Goal: Transaction & Acquisition: Purchase product/service

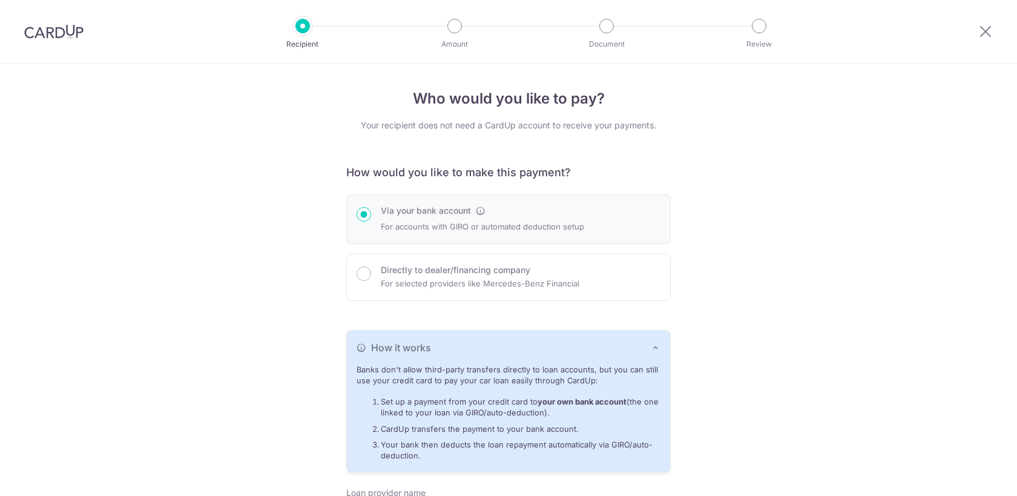
select select "19"
click at [64, 29] on img at bounding box center [53, 31] width 59 height 15
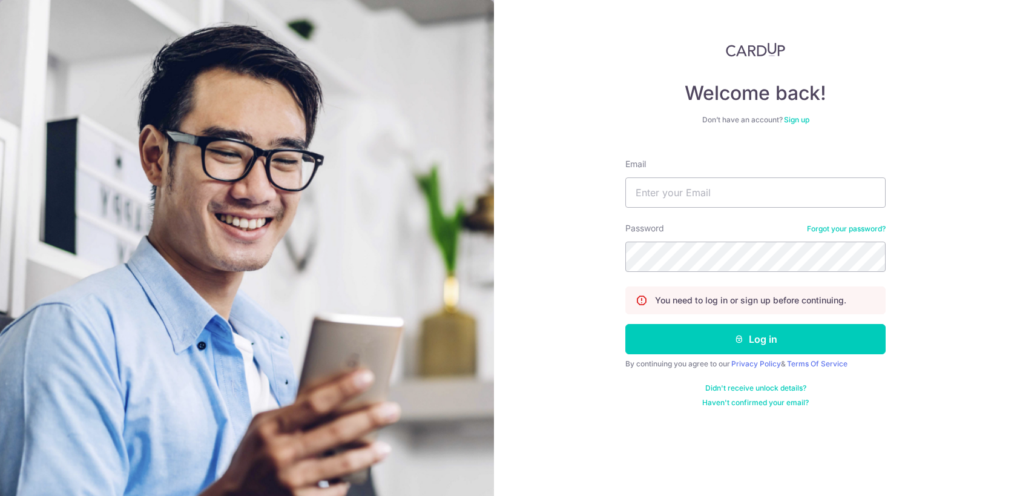
click at [862, 191] on keeper-lock "Open Keeper Popup" at bounding box center [869, 192] width 15 height 15
click at [818, 196] on input "Email" at bounding box center [755, 192] width 260 height 30
type input "[EMAIL_ADDRESS][DOMAIN_NAME]"
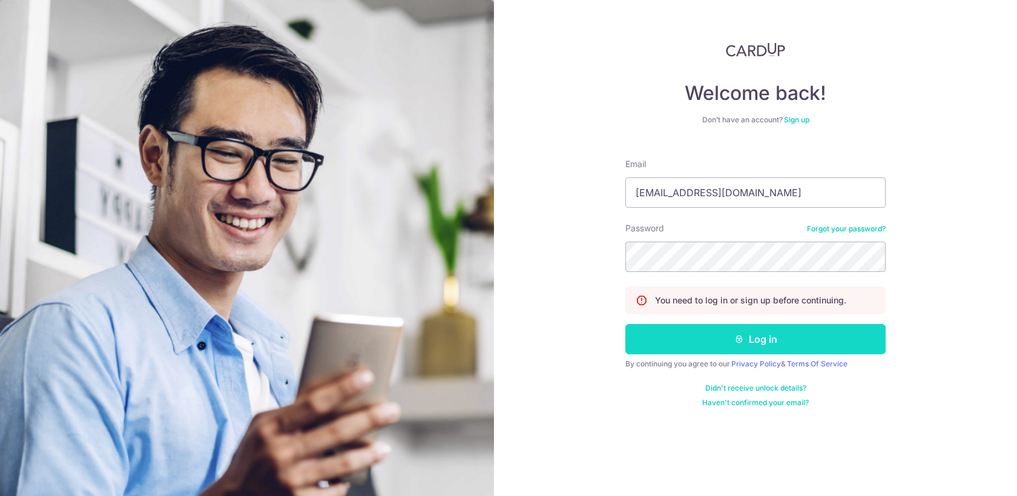
click at [757, 338] on button "Log in" at bounding box center [755, 339] width 260 height 30
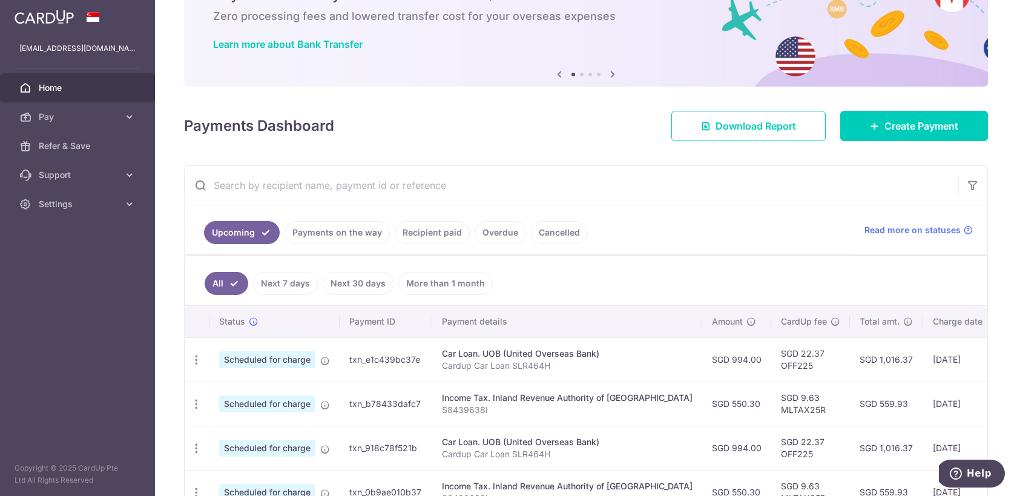
scroll to position [61, 0]
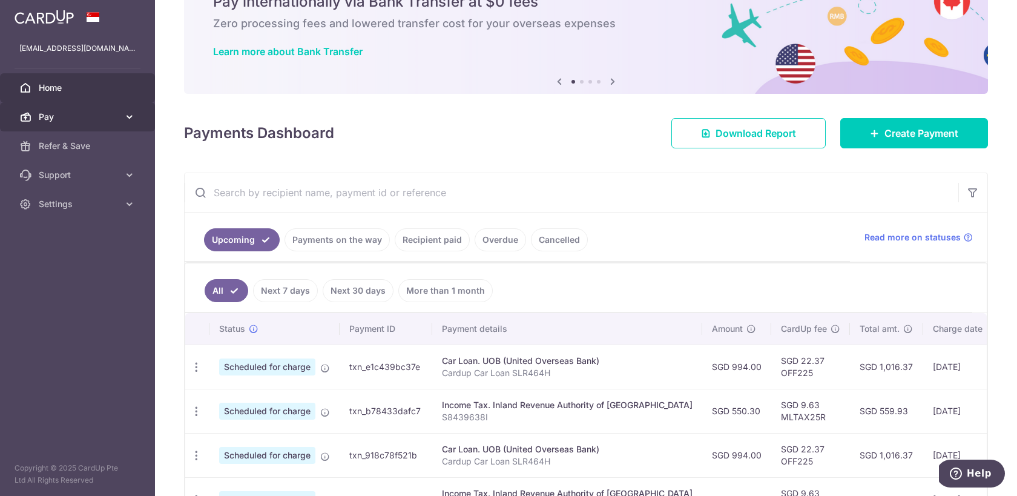
click at [96, 111] on span "Pay" at bounding box center [79, 117] width 80 height 12
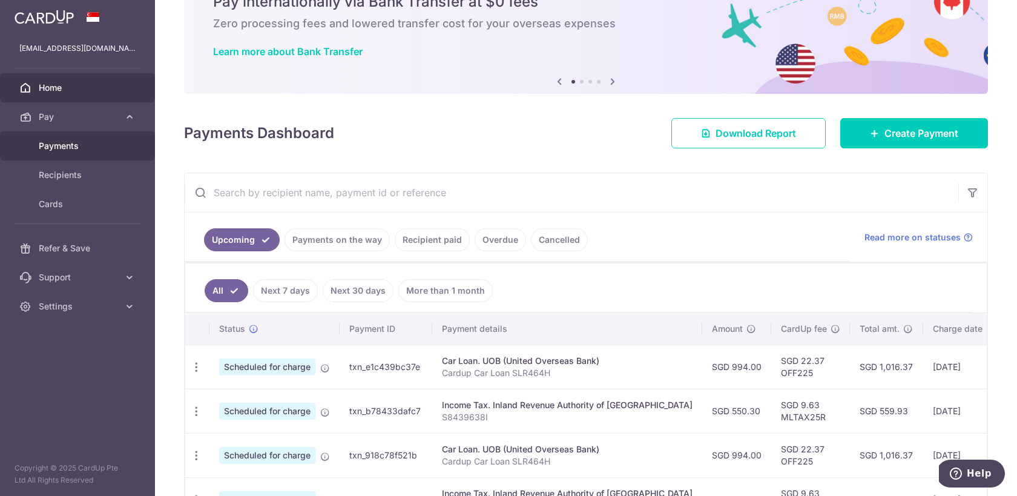
click at [87, 150] on span "Payments" at bounding box center [79, 146] width 80 height 12
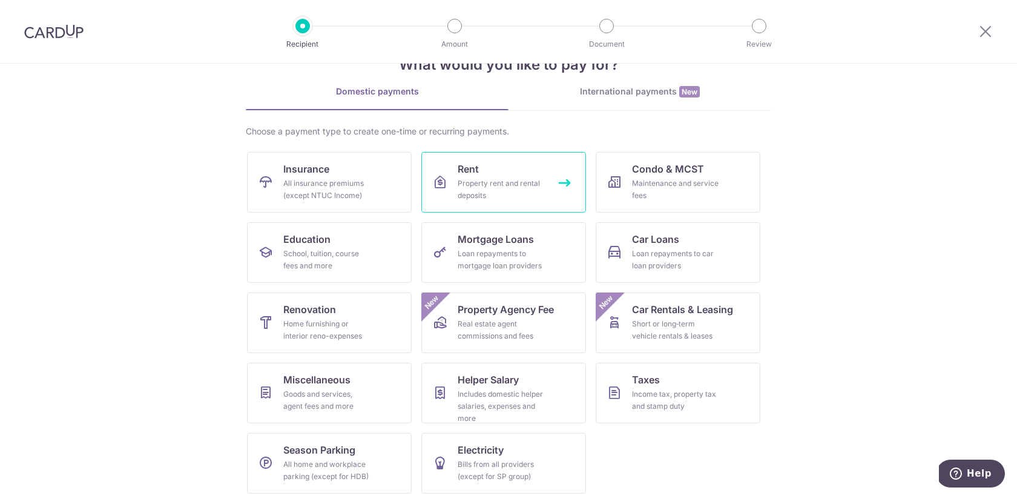
scroll to position [46, 0]
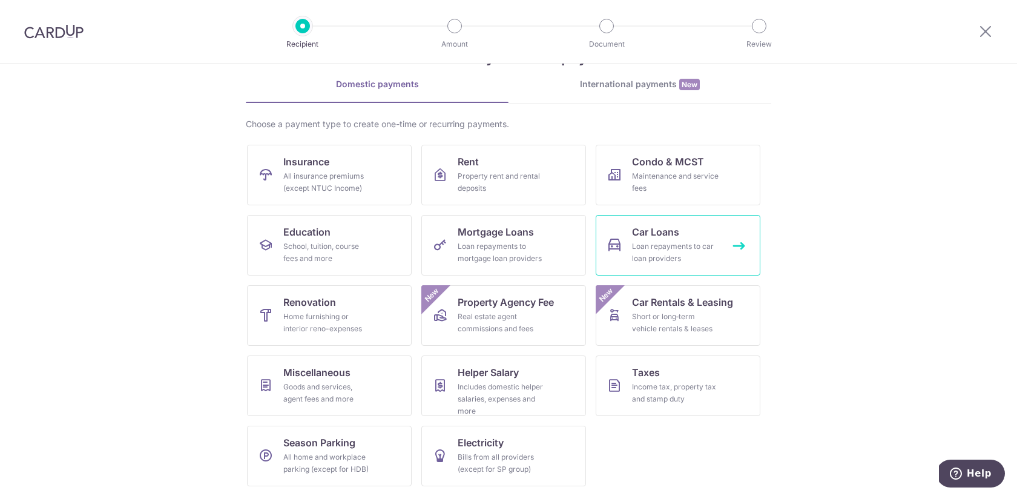
click at [692, 240] on div "Loan repayments to car loan providers" at bounding box center [675, 252] width 87 height 24
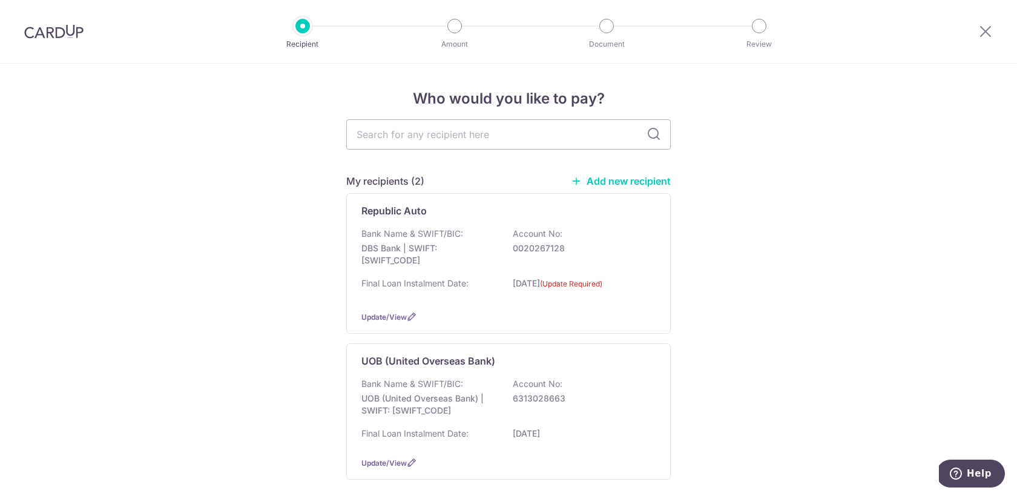
click at [635, 183] on link "Add new recipient" at bounding box center [621, 181] width 100 height 12
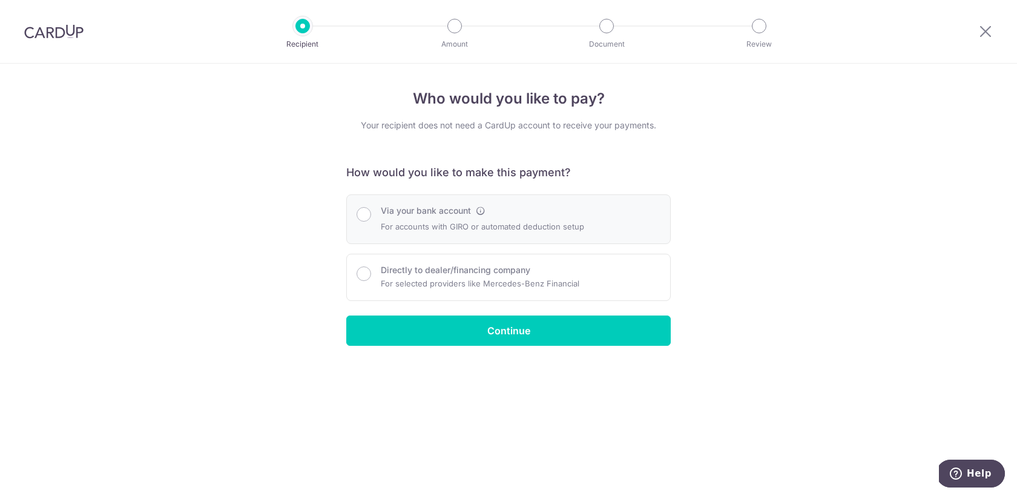
click at [488, 229] on p "For accounts with GIRO or automated deduction setup" at bounding box center [482, 226] width 203 height 15
radio input "true"
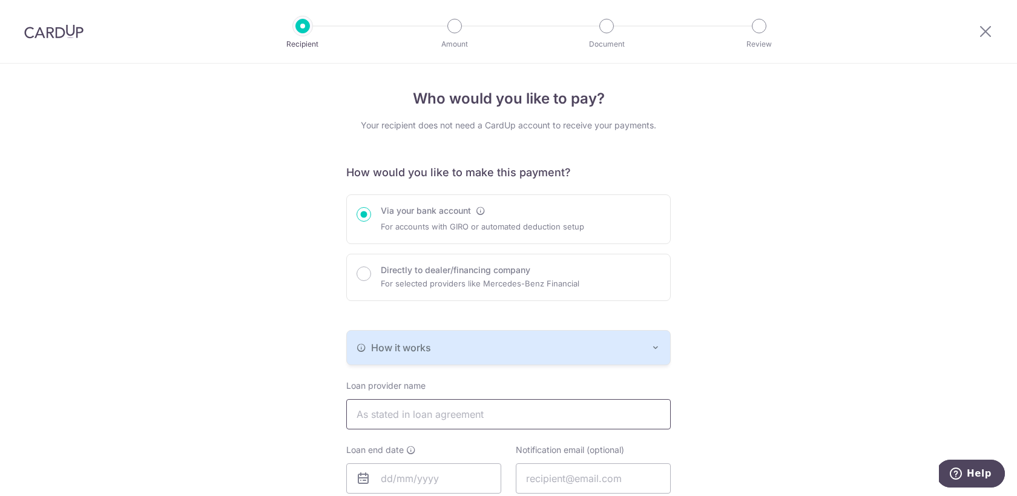
type input "[EMAIL_ADDRESS][DOMAIN_NAME]"
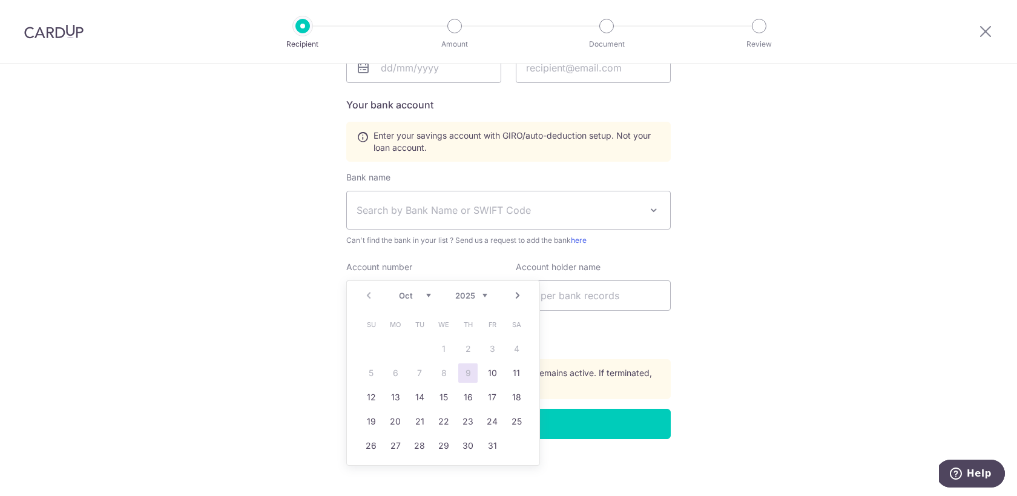
click at [519, 298] on link "Next" at bounding box center [517, 295] width 15 height 15
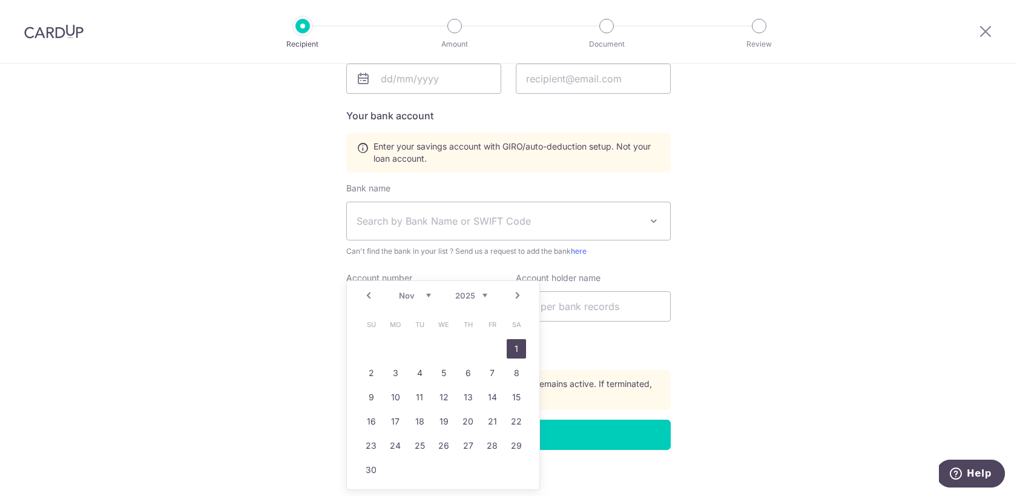
click at [515, 352] on link "1" at bounding box center [516, 348] width 19 height 19
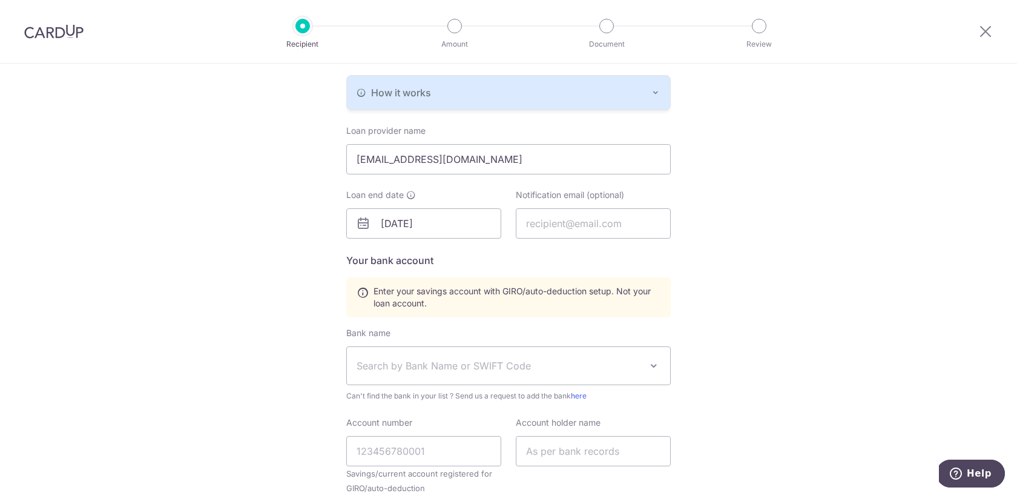
scroll to position [255, 0]
click at [438, 223] on input "01/11/2025" at bounding box center [423, 223] width 155 height 30
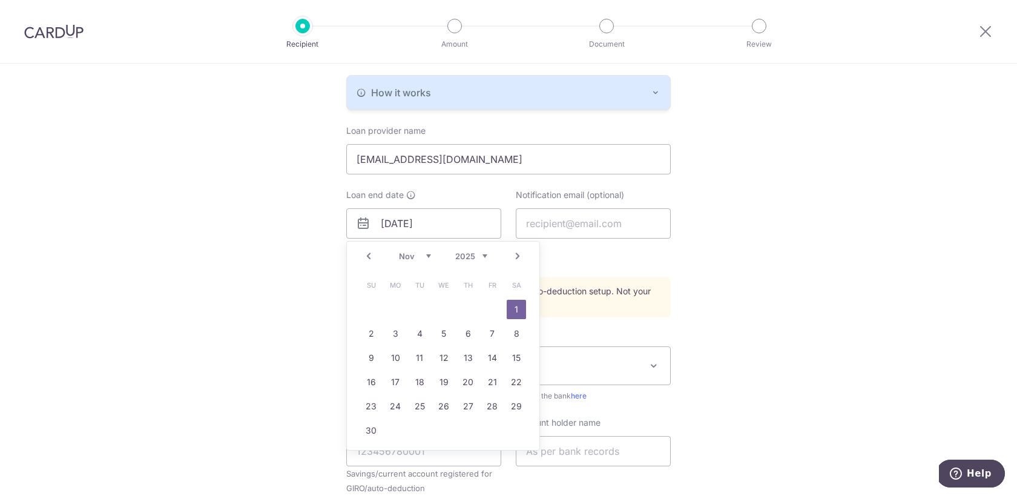
click at [481, 255] on select "2025 2026 2027 2028 2029 2030 2031 2032 2033 2034 2035" at bounding box center [471, 256] width 32 height 10
click at [363, 332] on link "5" at bounding box center [370, 333] width 19 height 19
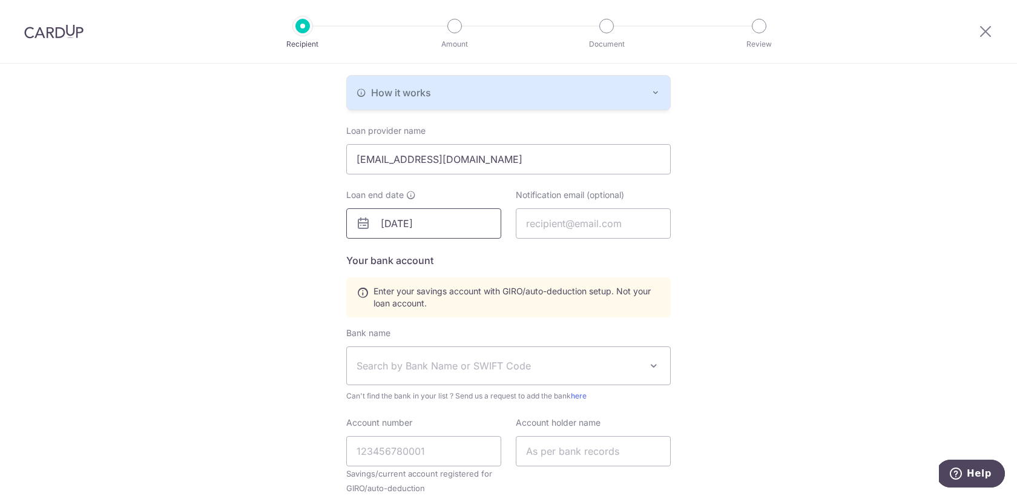
click at [401, 231] on input "05/11/2028" at bounding box center [423, 223] width 155 height 30
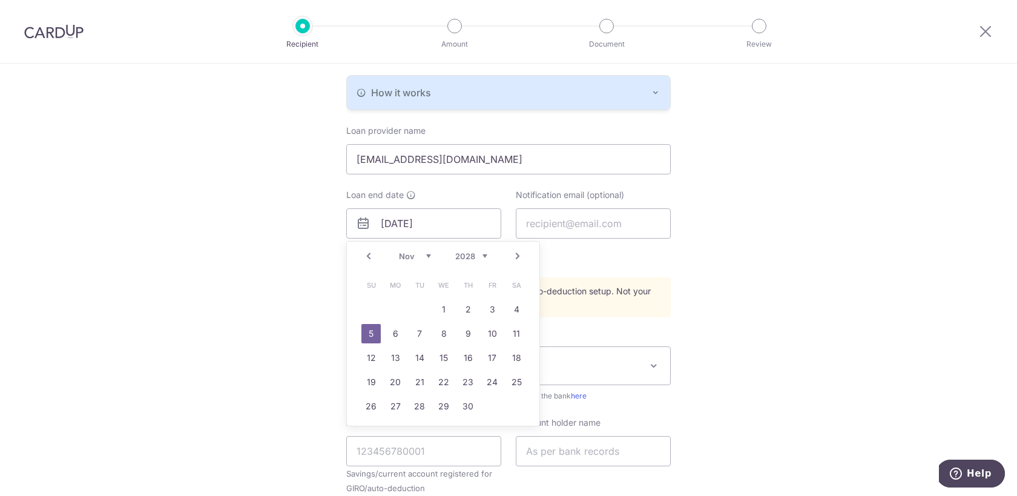
click at [414, 248] on div "Prev Next Jan Feb Mar Apr May Jun Jul Aug Sep Oct Nov Dec 2025 2026 2027 2028 2…" at bounding box center [443, 256] width 193 height 29
click at [409, 257] on select "Jan Feb Mar Apr May Jun Jul Aug Sep Oct Nov Dec" at bounding box center [415, 256] width 32 height 10
click at [447, 311] on link "3" at bounding box center [443, 309] width 19 height 19
type input "[DATE]"
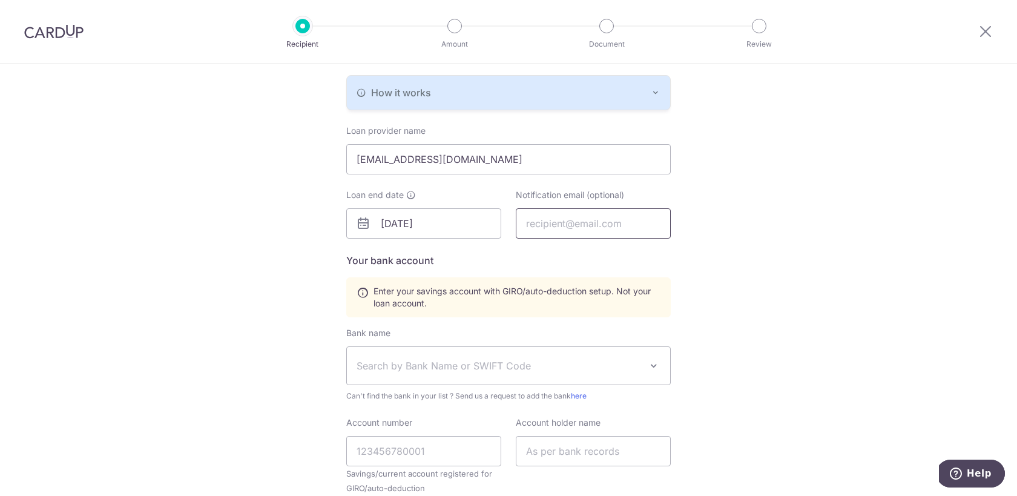
click at [559, 232] on input "text" at bounding box center [593, 223] width 155 height 30
type input "[EMAIL_ADDRESS][DOMAIN_NAME]"
click at [714, 317] on div "Who would you like to pay? Your recipient does not need a CardUp account to rec…" at bounding box center [508, 230] width 1017 height 843
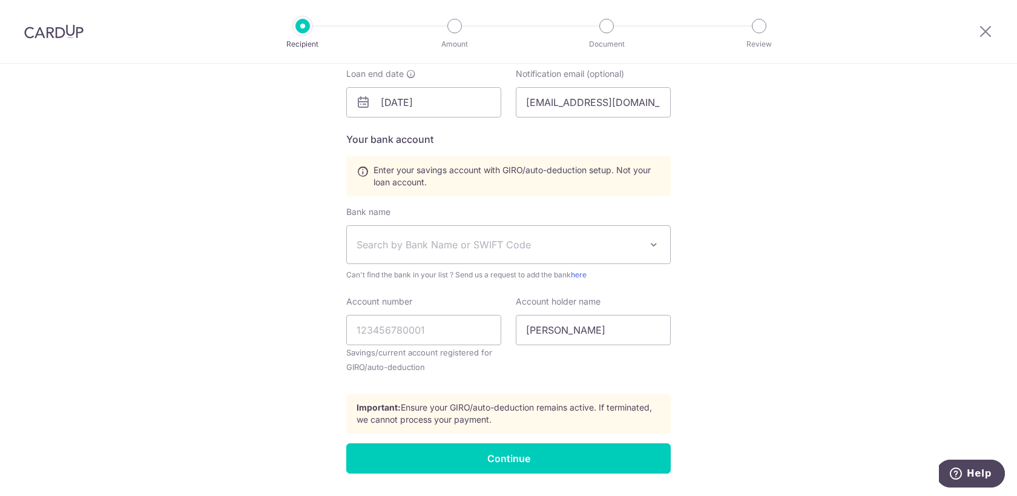
scroll to position [378, 0]
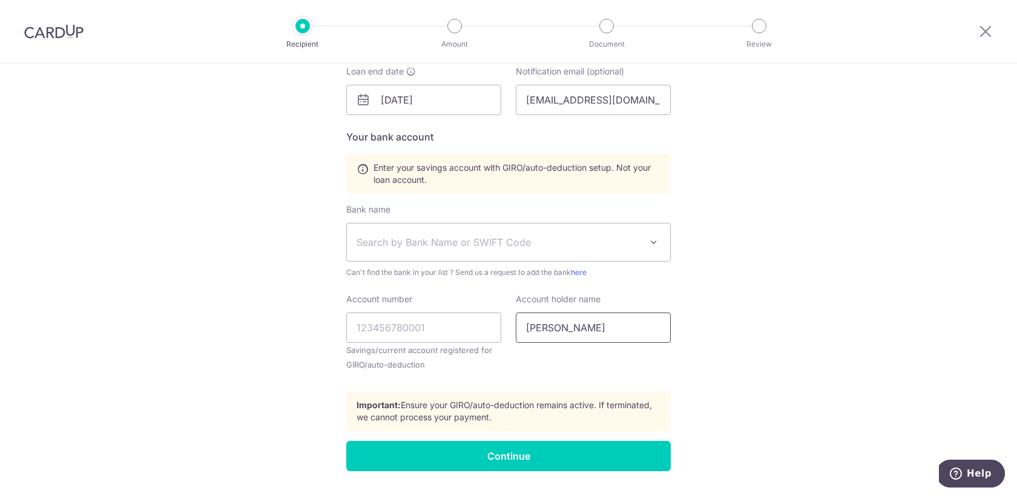
click at [607, 328] on input "Joshua Tan" at bounding box center [593, 327] width 155 height 30
type input "Joshua Tan Kai Hui"
click at [418, 332] on input "Account number" at bounding box center [423, 327] width 155 height 30
type input "063404608"
click at [757, 343] on div "Who would you like to pay? Your recipient does not need a CardUp account to rec…" at bounding box center [508, 106] width 1017 height 843
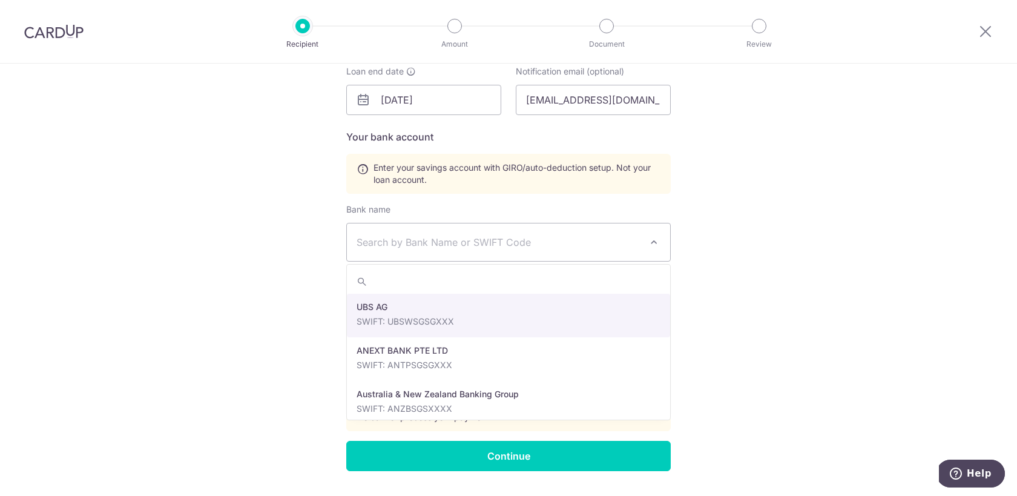
click at [472, 250] on span "Search by Bank Name or SWIFT Code" at bounding box center [508, 242] width 323 height 38
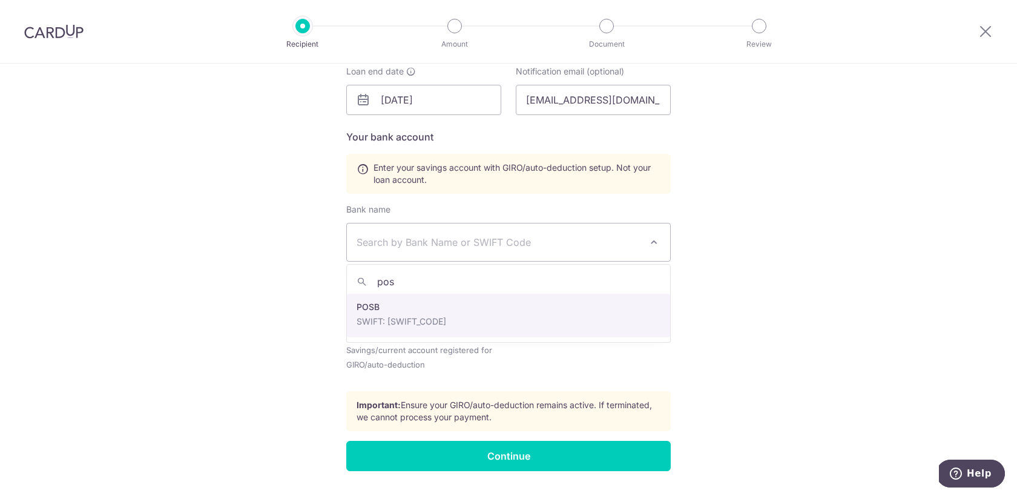
type input "pos"
select select "19"
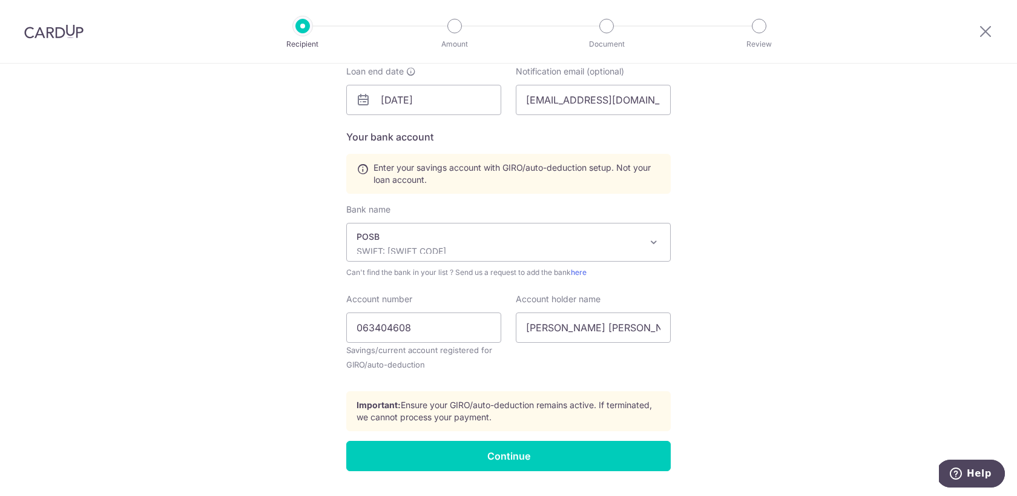
click at [748, 337] on div "Who would you like to pay? Your recipient does not need a CardUp account to rec…" at bounding box center [508, 106] width 1017 height 843
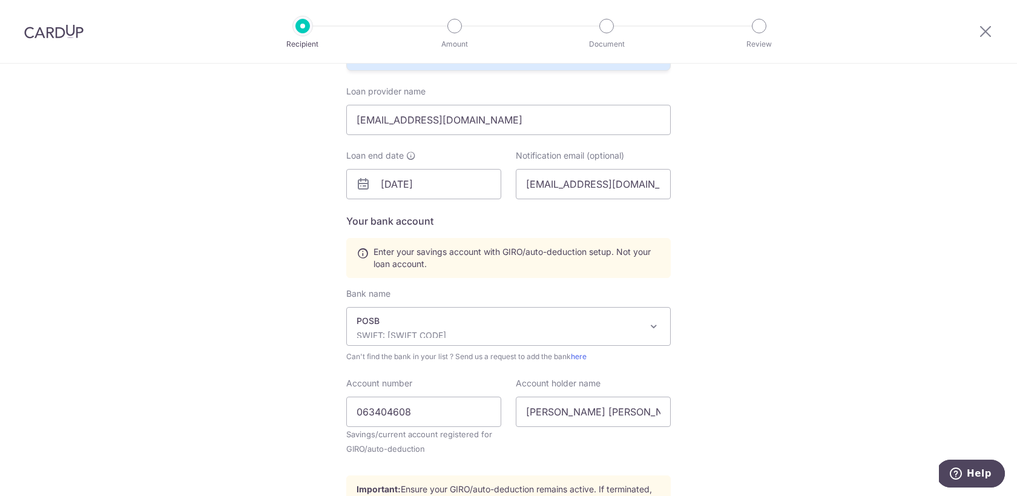
scroll to position [410, 0]
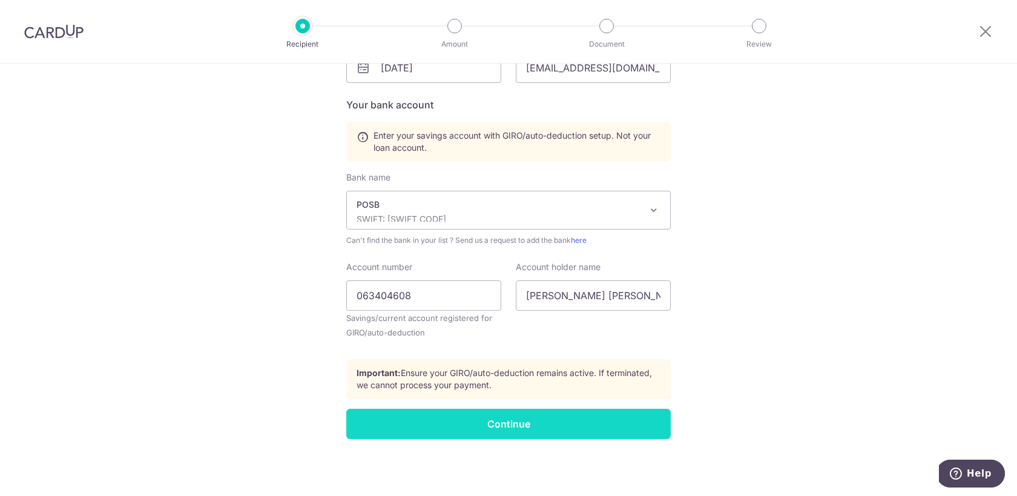
click at [536, 425] on input "Continue" at bounding box center [508, 424] width 325 height 30
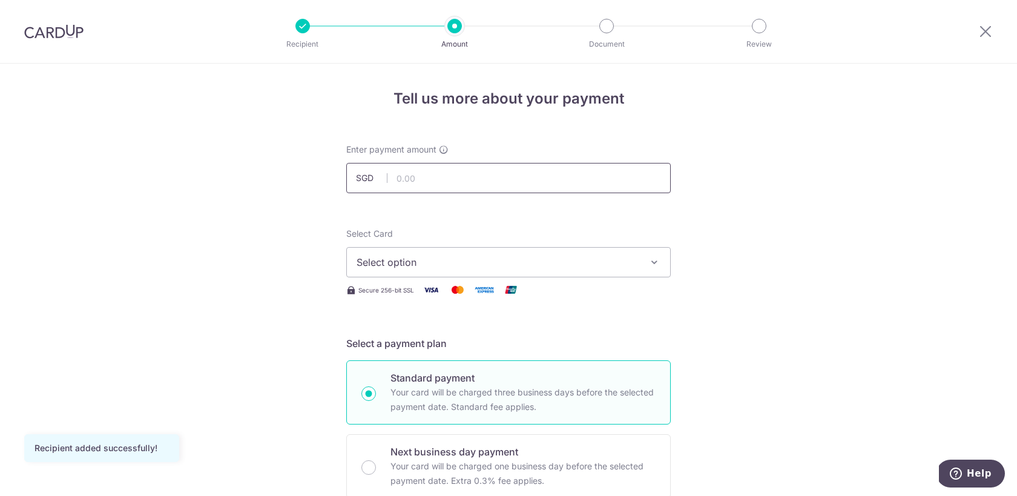
click at [506, 190] on input "text" at bounding box center [508, 178] width 325 height 30
type input "1,787.00"
click at [627, 272] on button "Select option" at bounding box center [508, 262] width 325 height 30
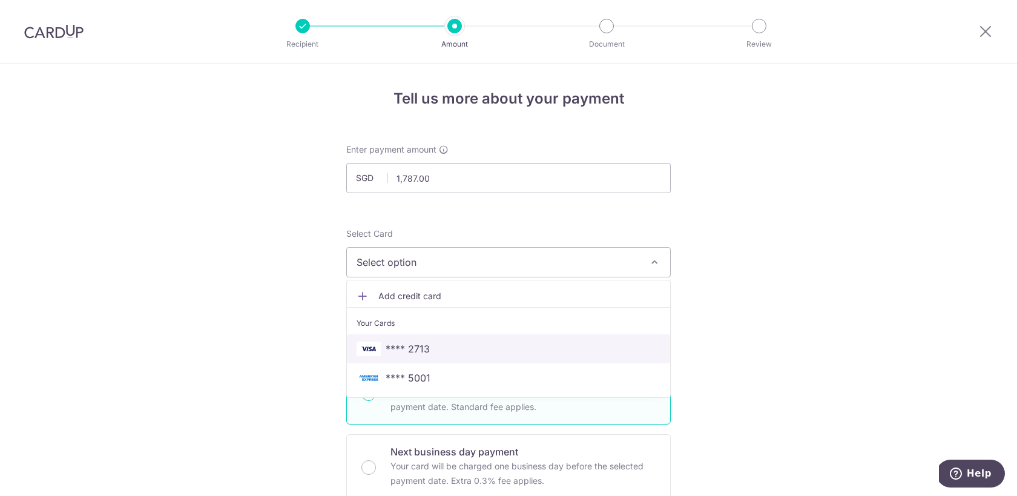
click at [596, 357] on link "**** 2713" at bounding box center [508, 348] width 323 height 29
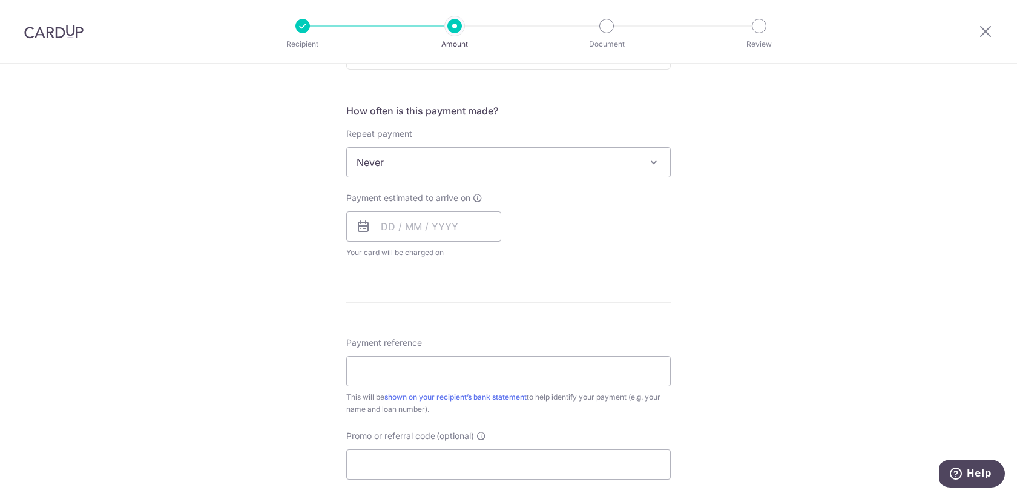
scroll to position [433, 0]
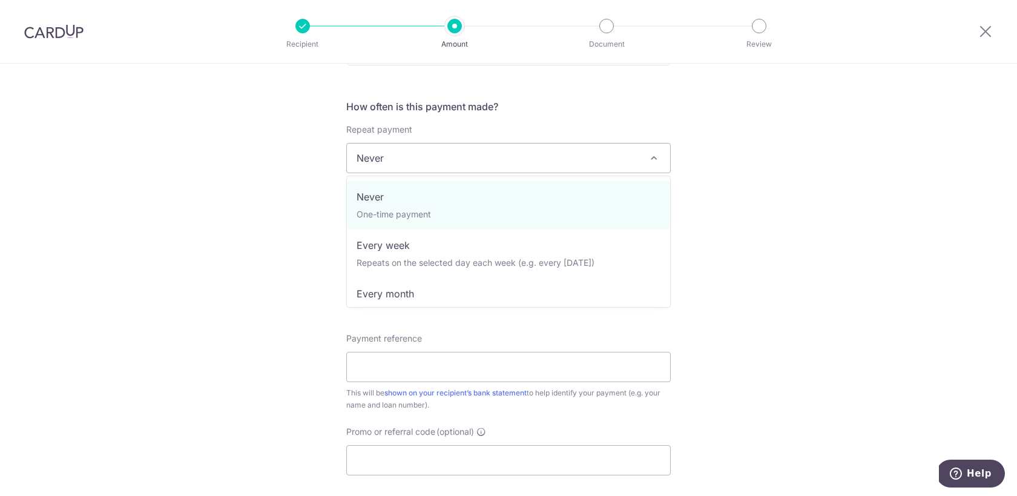
click at [555, 150] on span "Never" at bounding box center [508, 157] width 323 height 29
select select "3"
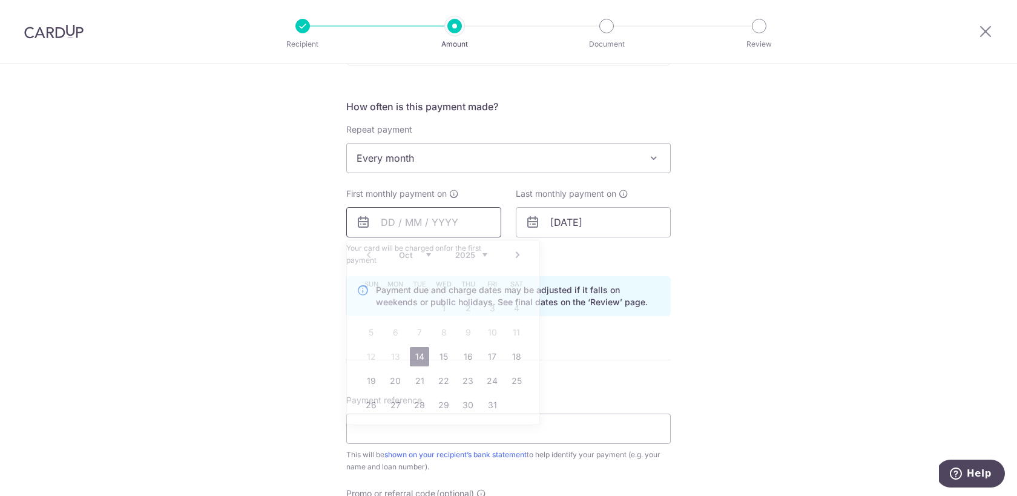
click at [443, 223] on input "text" at bounding box center [423, 222] width 155 height 30
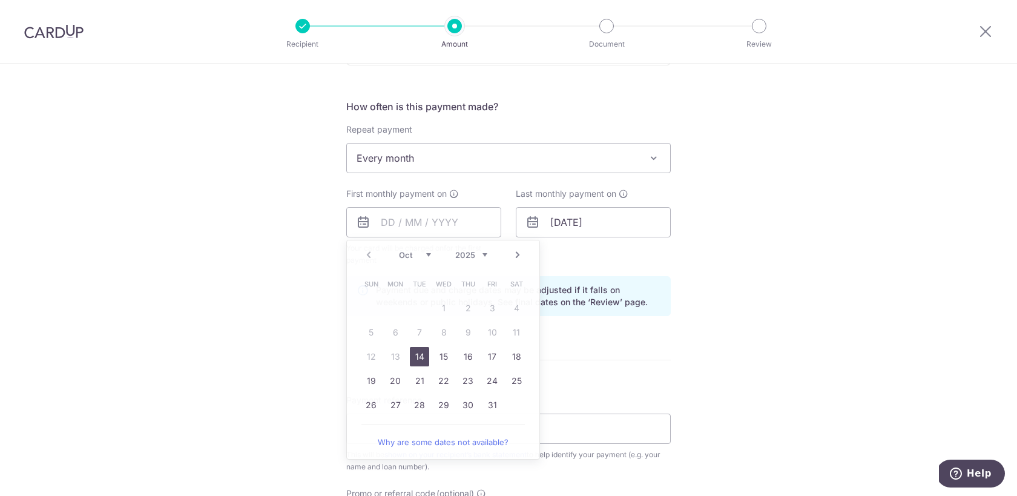
click at [339, 292] on div "Tell us more about your payment Enter payment amount SGD 1,787.00 1787.00 Recip…" at bounding box center [508, 209] width 1017 height 1157
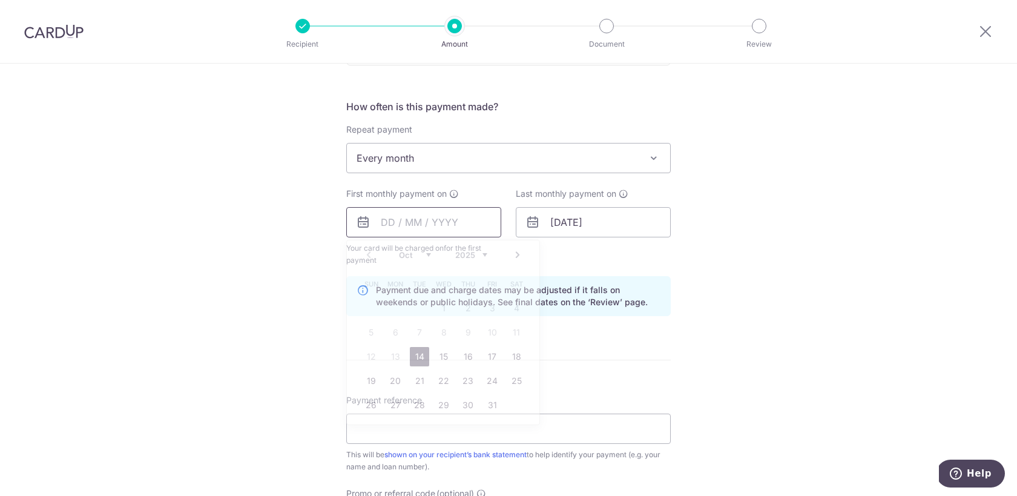
click at [413, 220] on input "text" at bounding box center [423, 222] width 155 height 30
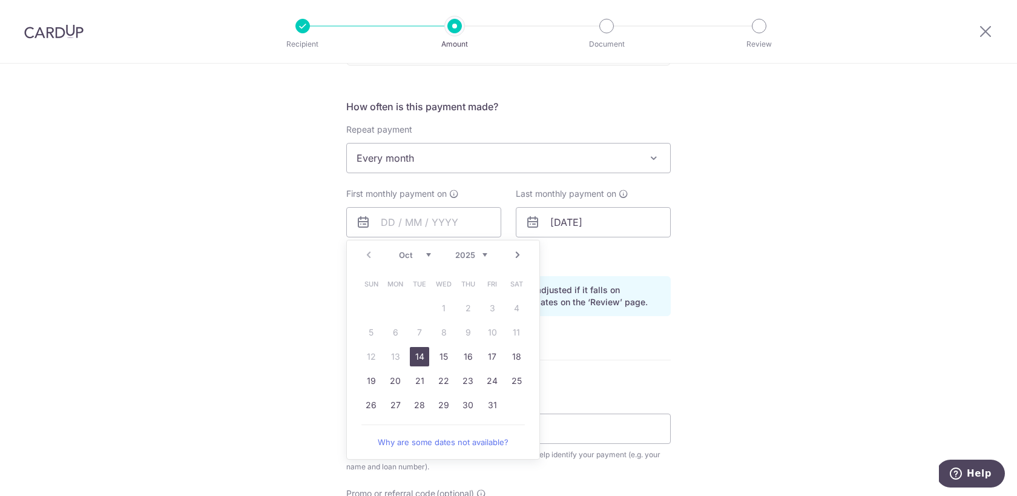
click at [418, 259] on select "Oct Nov Dec" at bounding box center [415, 255] width 32 height 10
click at [391, 334] on link "3" at bounding box center [395, 332] width 19 height 19
type input "03/11/2025"
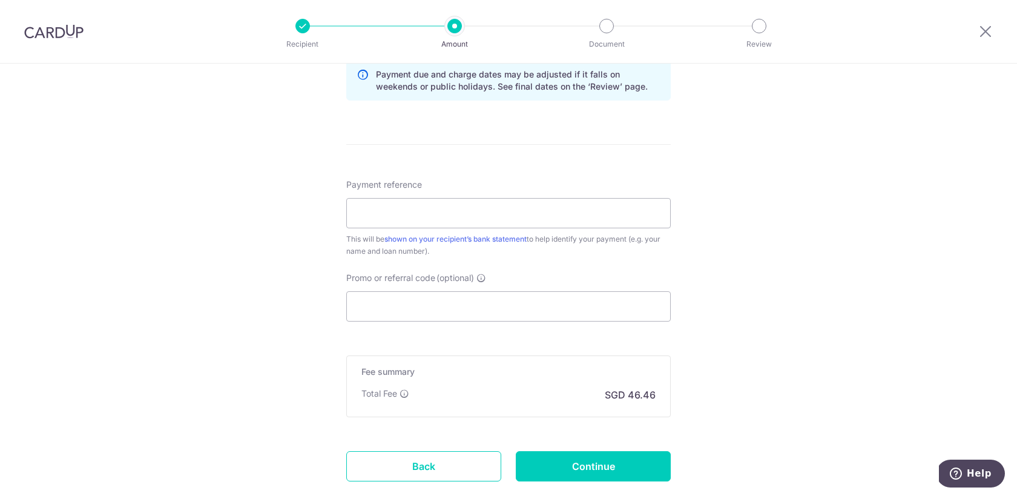
scroll to position [650, 0]
click at [438, 208] on input "Payment reference" at bounding box center [508, 212] width 325 height 30
paste input "250924159"
type input "250924159"
click at [395, 303] on input "Promo or referral code (optional)" at bounding box center [508, 305] width 325 height 30
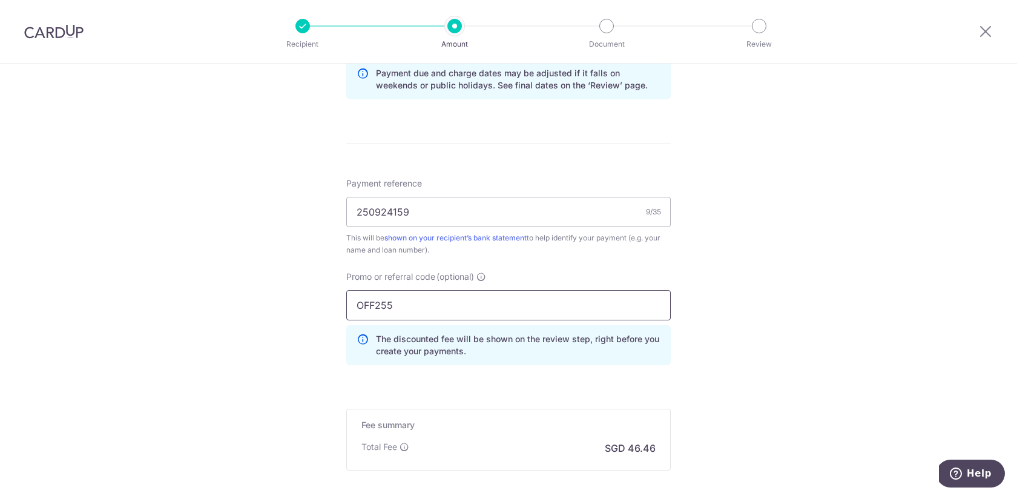
type input "OFF255"
click at [751, 338] on div "Tell us more about your payment Enter payment amount SGD 1,787.00 1787.00 Recip…" at bounding box center [508, 19] width 1017 height 1211
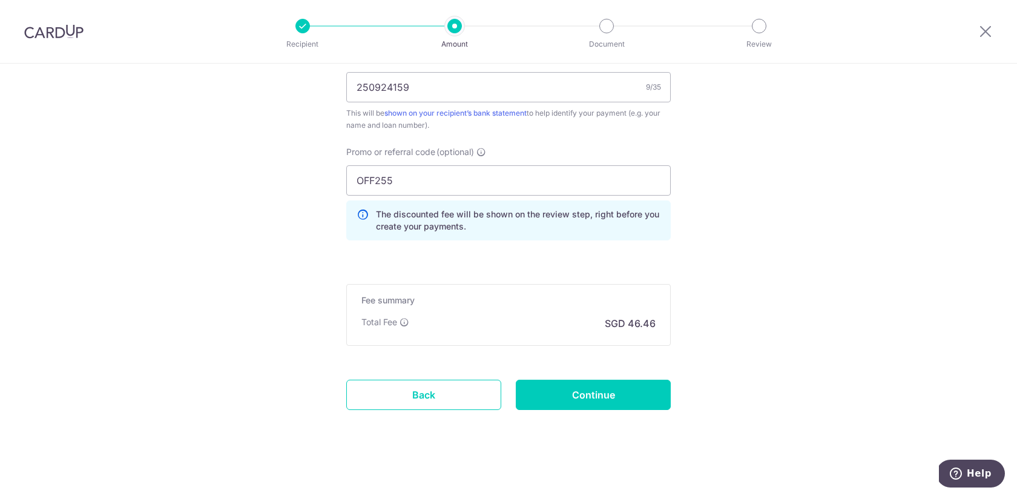
scroll to position [779, 0]
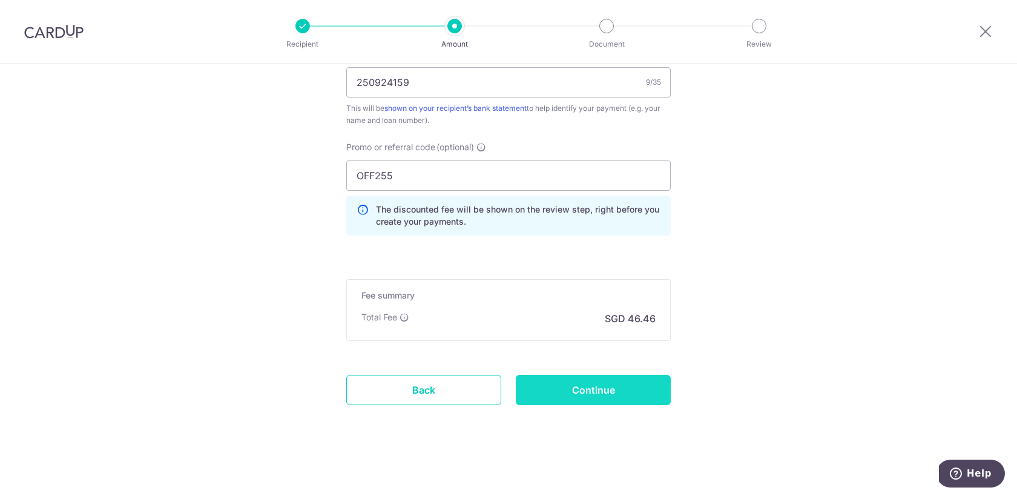
click at [599, 396] on input "Continue" at bounding box center [593, 390] width 155 height 30
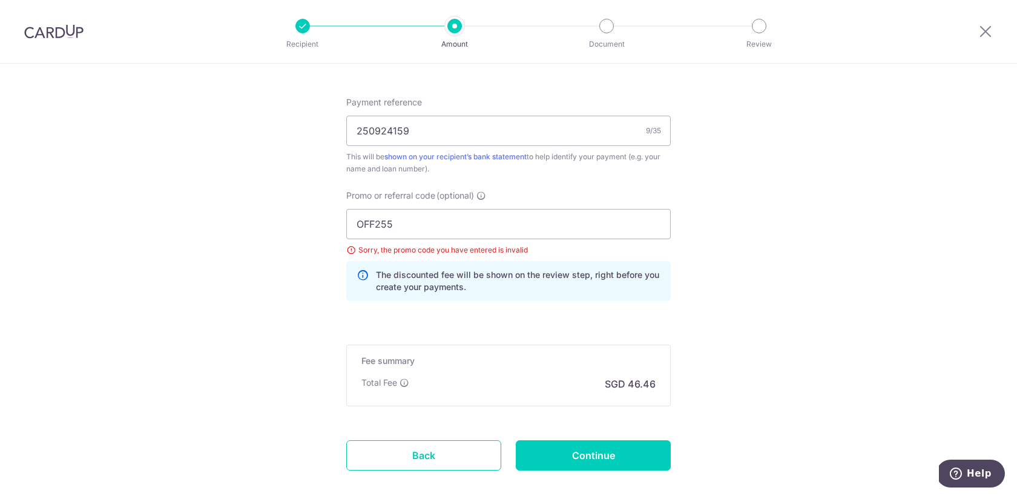
scroll to position [664, 0]
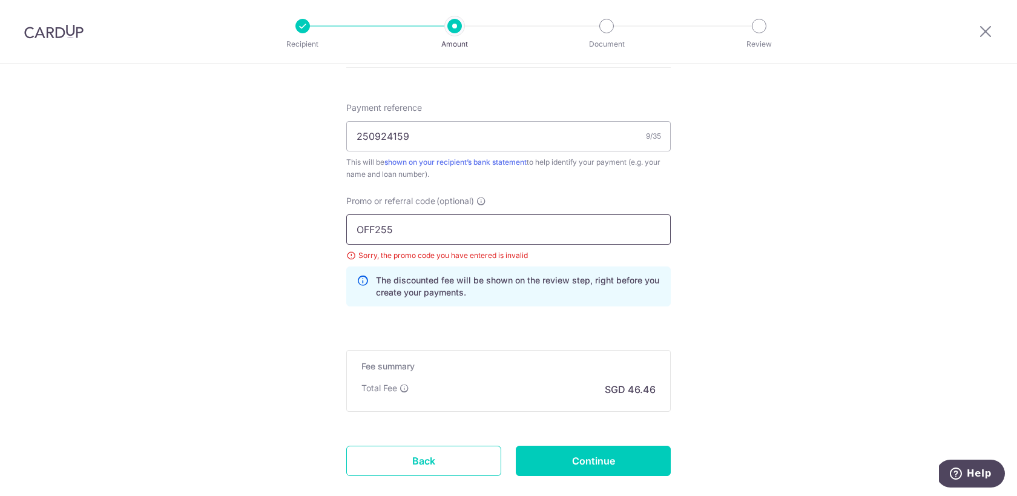
drag, startPoint x: 427, startPoint y: 228, endPoint x: 261, endPoint y: 216, distance: 166.9
paste input "3HOME25R"
type input "3HOME25R"
click at [567, 472] on input "Continue" at bounding box center [593, 461] width 155 height 30
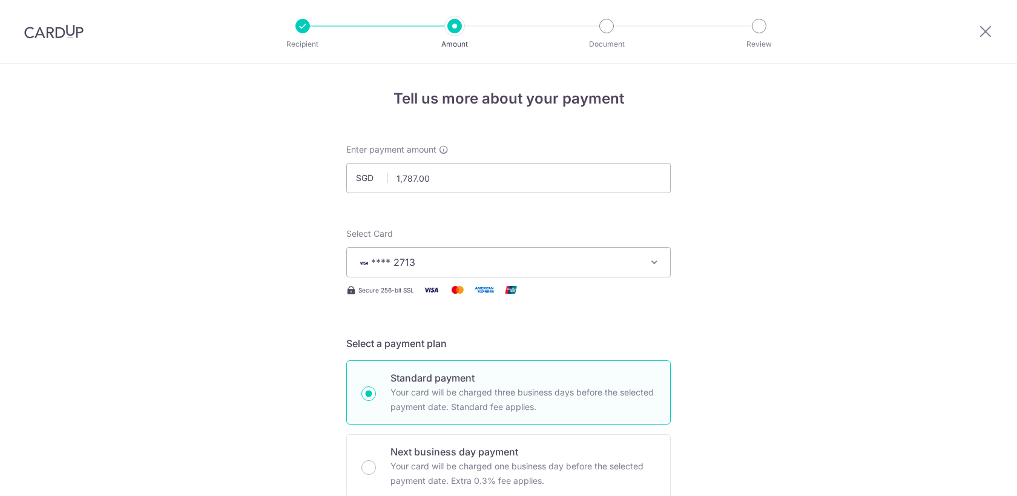
scroll to position [734, 0]
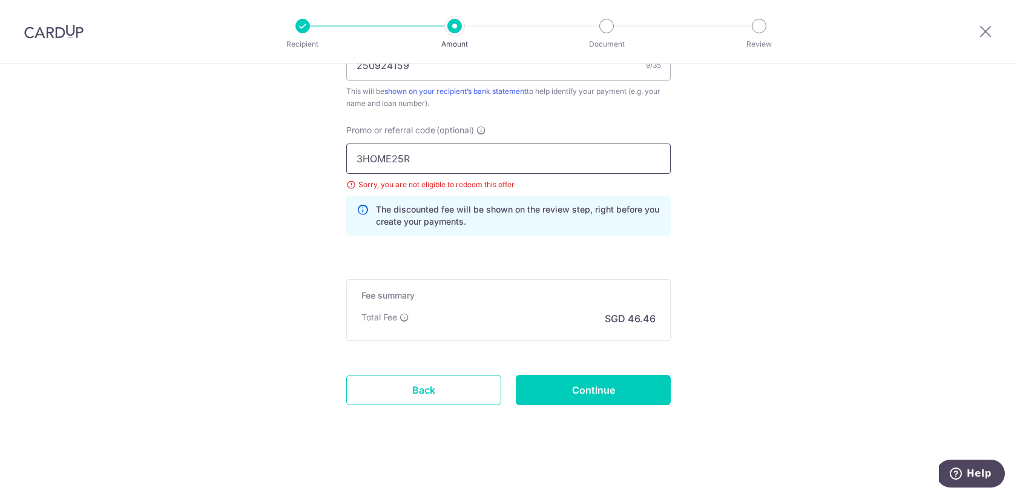
drag, startPoint x: 435, startPoint y: 159, endPoint x: 298, endPoint y: 148, distance: 137.3
type input "OFF225"
click at [587, 387] on input "Continue" at bounding box center [593, 390] width 155 height 30
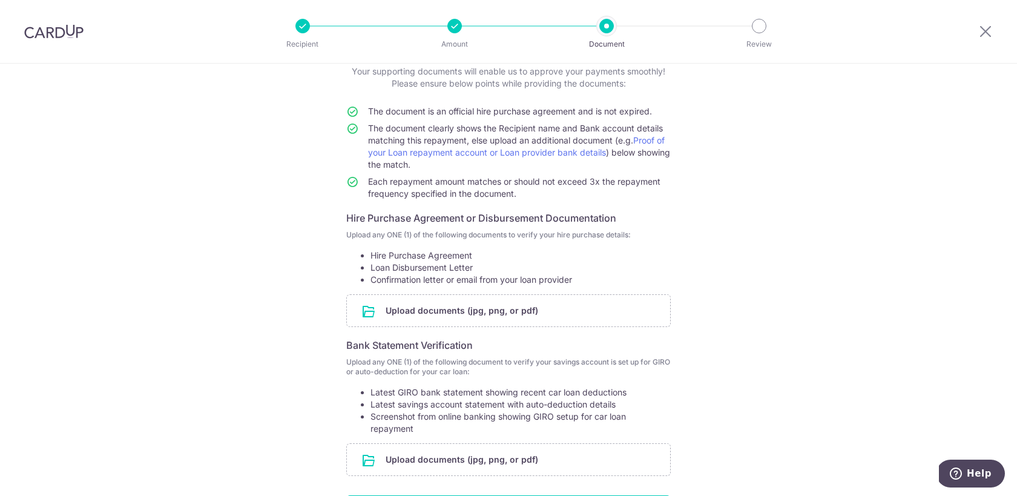
scroll to position [182, 0]
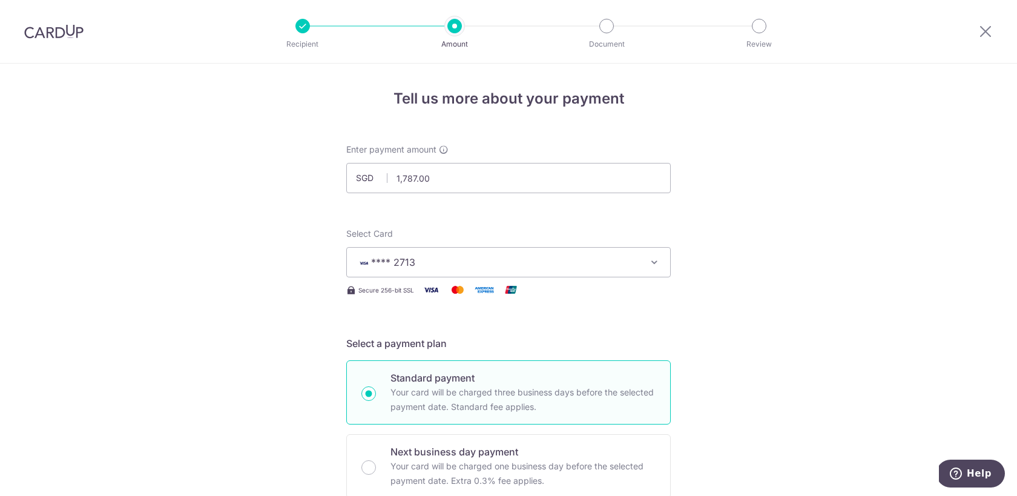
scroll to position [717, 0]
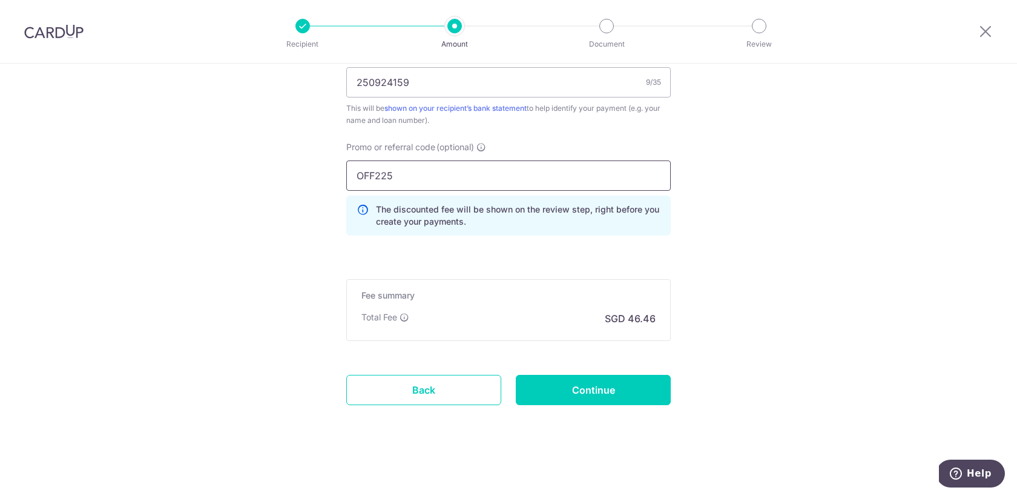
drag, startPoint x: 407, startPoint y: 176, endPoint x: 272, endPoint y: 152, distance: 136.6
type input "MILELION"
click at [570, 382] on input "Continue" at bounding box center [593, 390] width 155 height 30
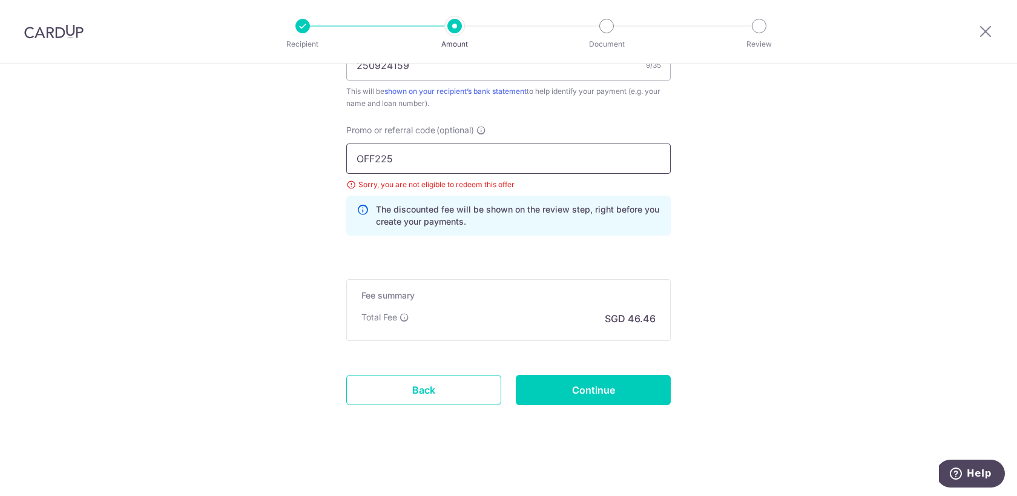
drag, startPoint x: 440, startPoint y: 159, endPoint x: 213, endPoint y: 116, distance: 230.4
type input "MILELION"
click at [535, 394] on input "Continue" at bounding box center [593, 390] width 155 height 30
click at [417, 149] on input "OFF225" at bounding box center [508, 158] width 325 height 30
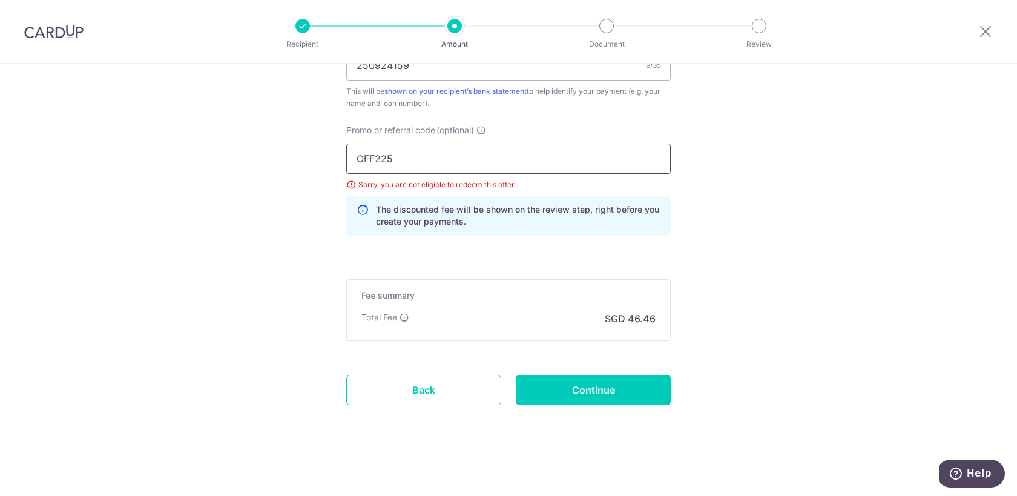
click at [412, 162] on input "OFF225" at bounding box center [508, 158] width 325 height 30
click at [563, 392] on input "Continue" at bounding box center [593, 390] width 155 height 30
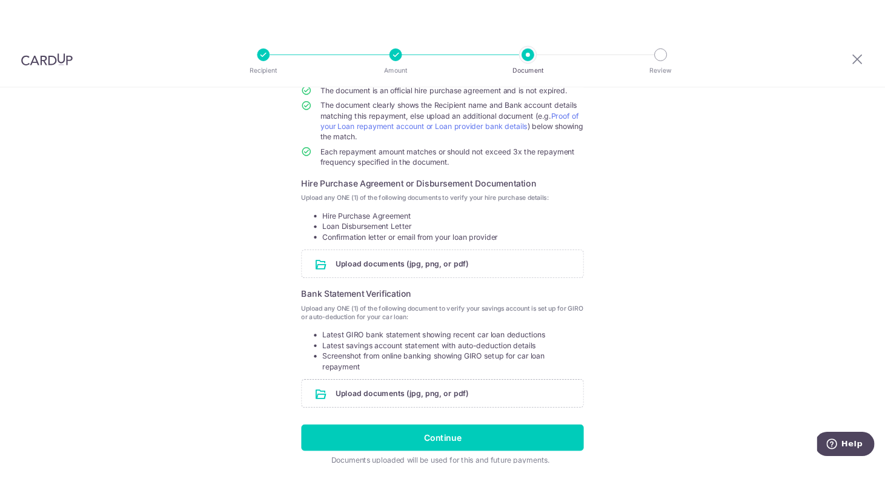
scroll to position [123, 0]
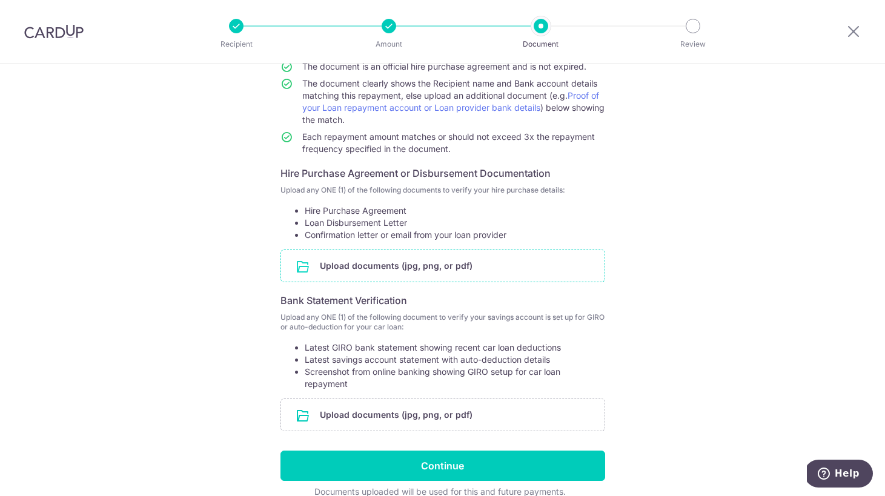
click at [460, 272] on input "file" at bounding box center [442, 265] width 323 height 31
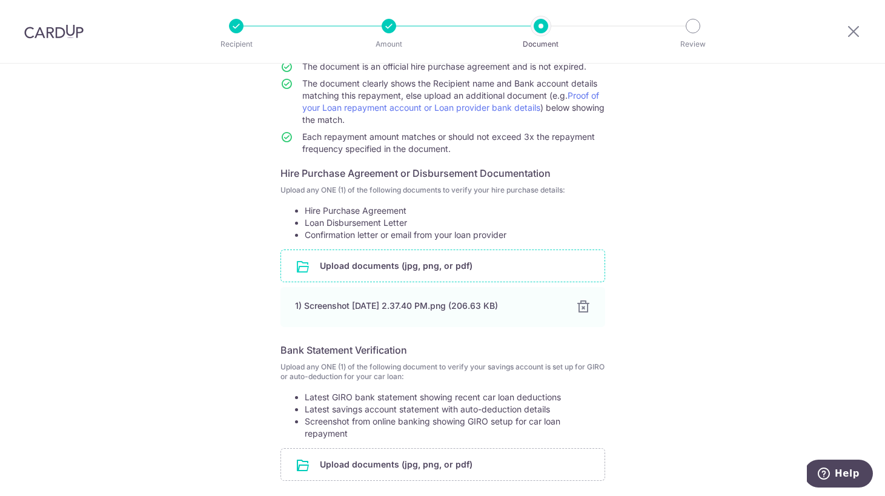
click at [490, 258] on input "file" at bounding box center [442, 265] width 323 height 31
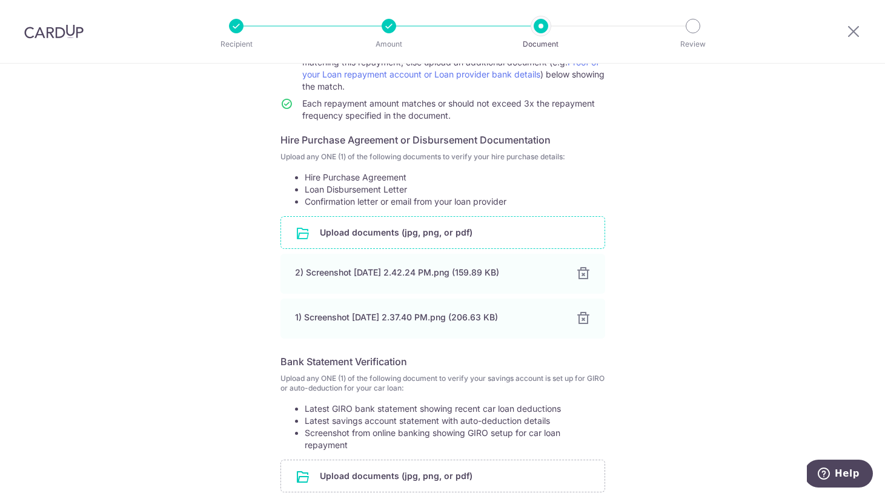
scroll to position [276, 0]
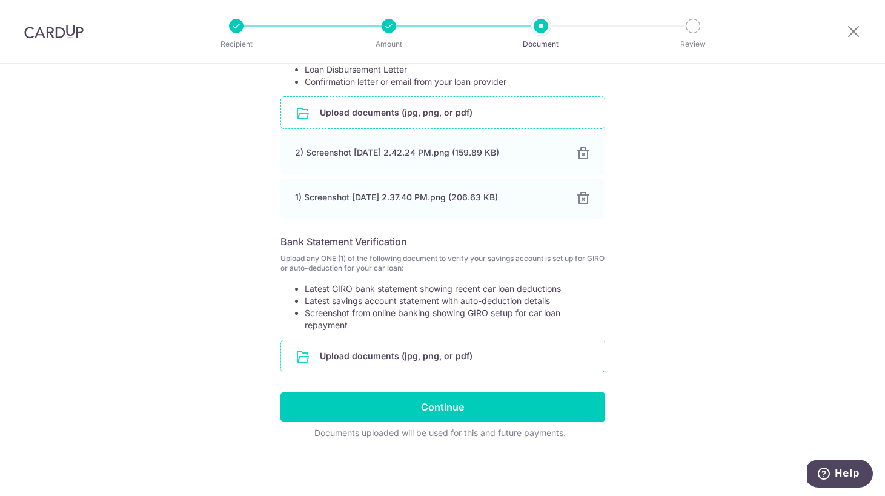
click at [446, 349] on input "file" at bounding box center [442, 355] width 323 height 31
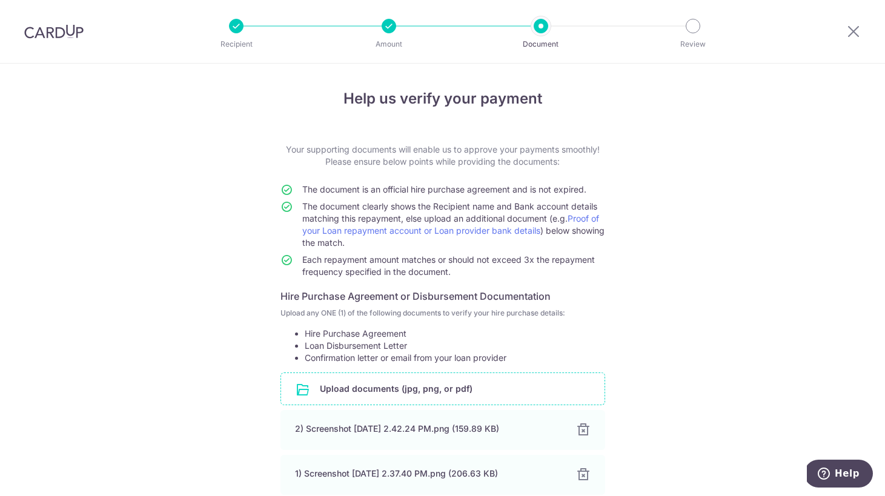
scroll to position [326, 0]
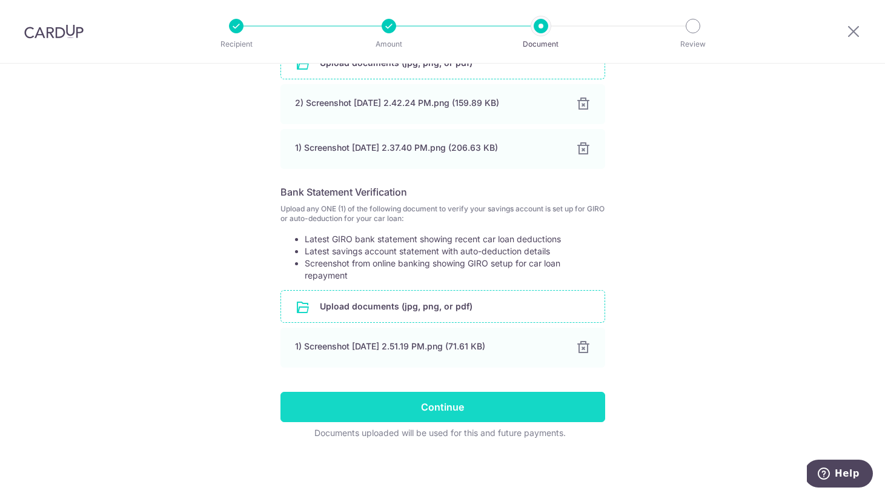
click at [446, 421] on input "Continue" at bounding box center [442, 407] width 325 height 30
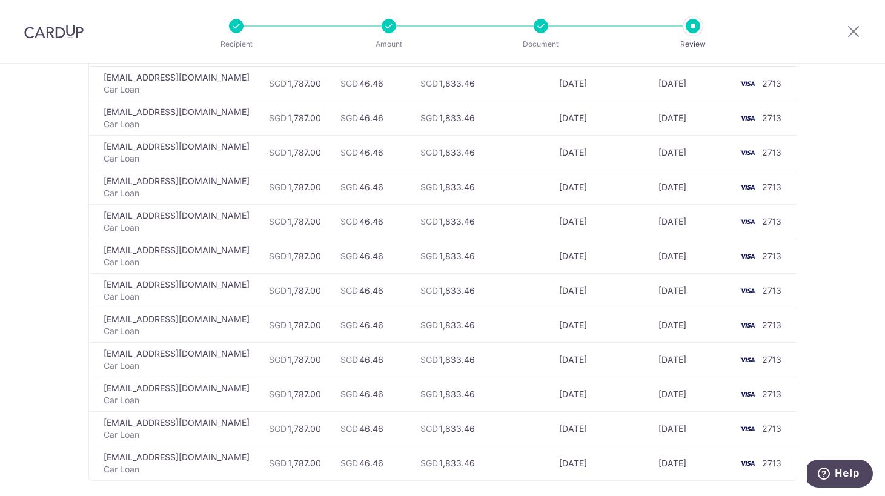
scroll to position [966, 0]
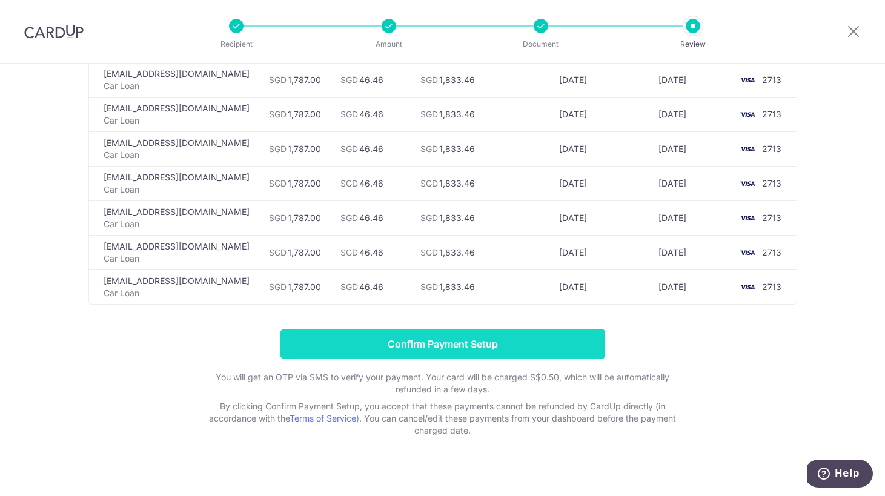
click at [537, 329] on input "Confirm Payment Setup" at bounding box center [442, 344] width 325 height 30
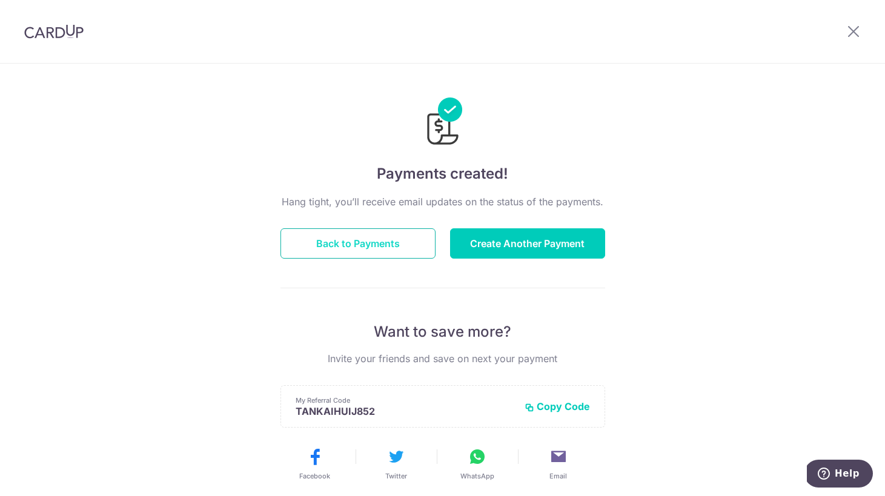
click at [381, 243] on button "Back to Payments" at bounding box center [357, 243] width 155 height 30
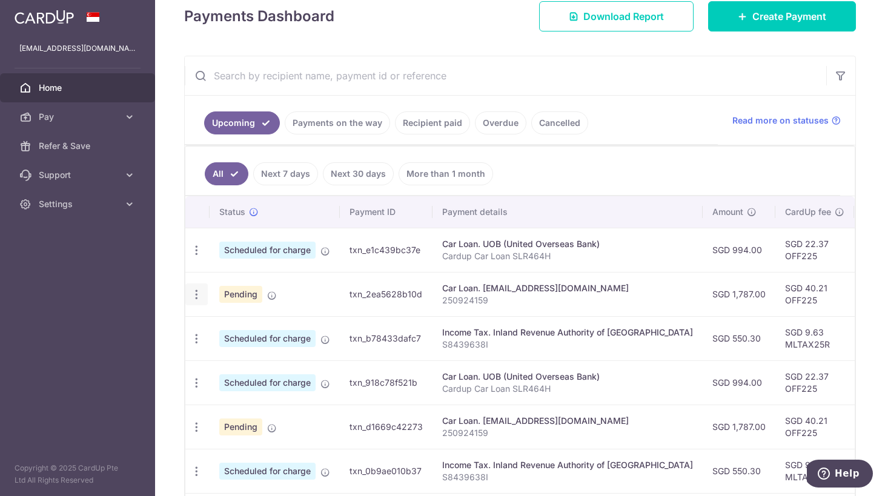
click at [200, 292] on icon "button" at bounding box center [196, 294] width 13 height 13
click at [242, 331] on span "Update payment" at bounding box center [261, 327] width 82 height 15
radio input "true"
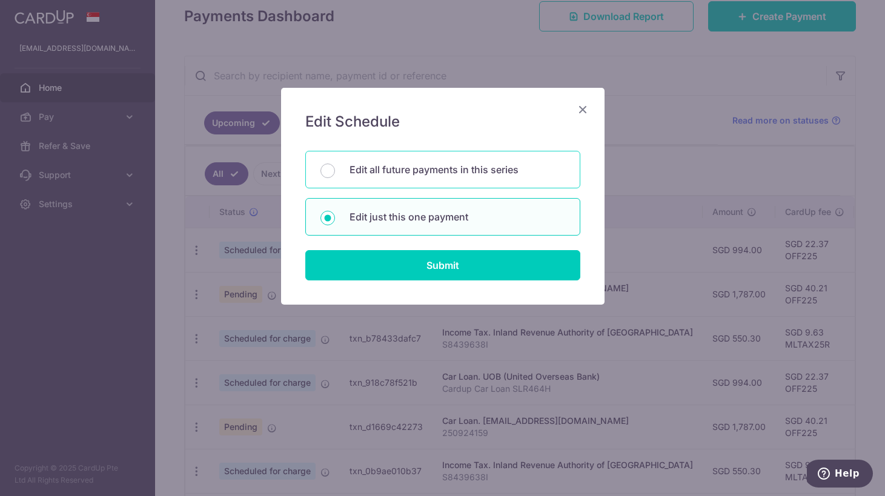
click at [461, 168] on p "Edit all future payments in this series" at bounding box center [457, 169] width 216 height 15
click at [335, 168] on input "Edit all future payments in this series" at bounding box center [327, 170] width 15 height 15
radio input "true"
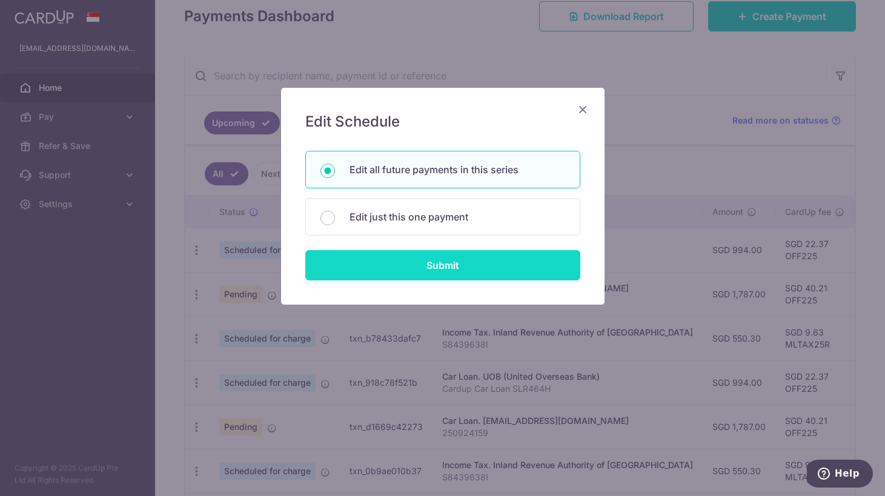
click at [444, 260] on input "Submit" at bounding box center [442, 265] width 275 height 30
radio input "true"
type input "1,787.00"
type input "250924159"
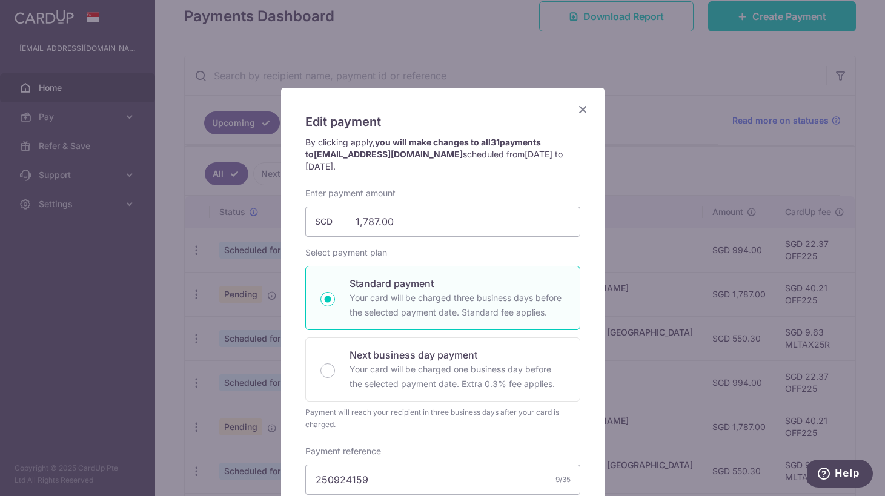
click at [583, 108] on icon "Close" at bounding box center [582, 109] width 15 height 15
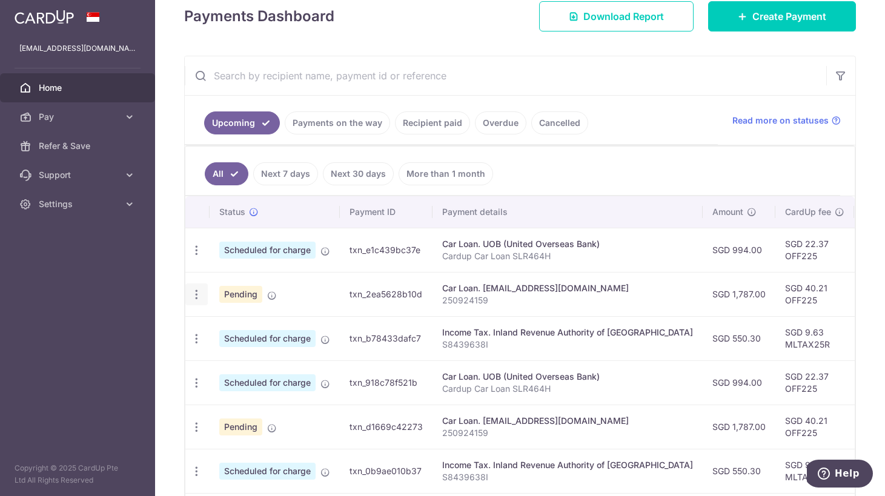
click at [193, 299] on icon "button" at bounding box center [196, 294] width 13 height 13
click at [231, 329] on span "Update payment" at bounding box center [261, 327] width 82 height 15
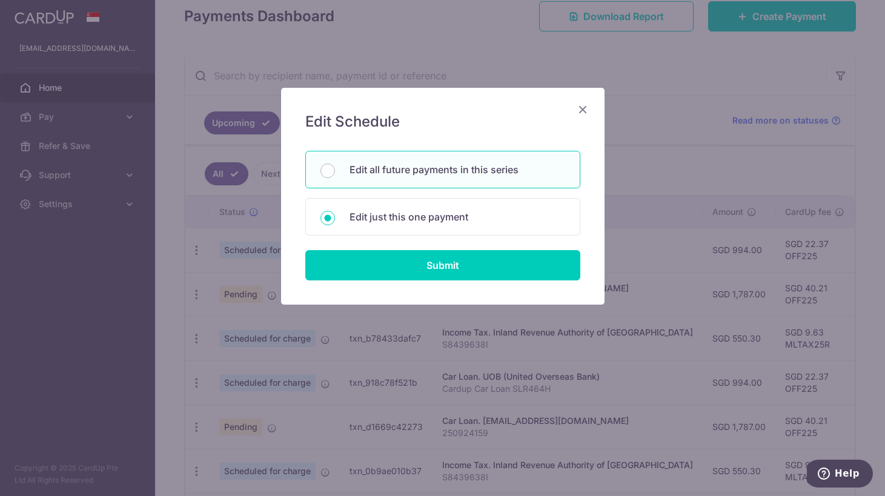
click at [413, 180] on div "Edit all future payments in this series" at bounding box center [442, 170] width 275 height 38
radio input "true"
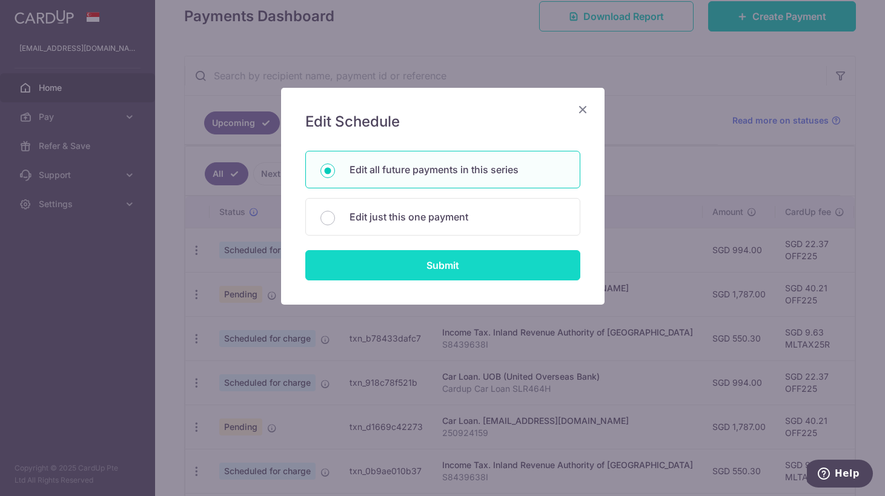
click at [406, 265] on input "Submit" at bounding box center [442, 265] width 275 height 30
radio input "true"
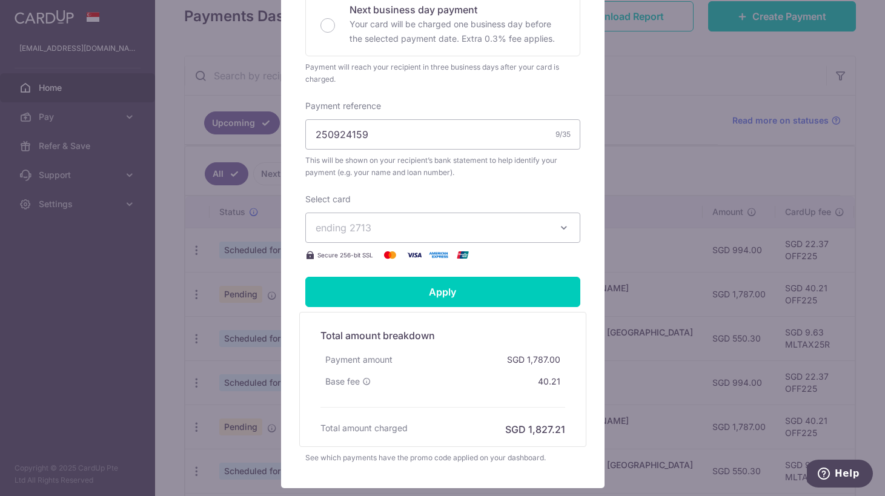
scroll to position [343, 0]
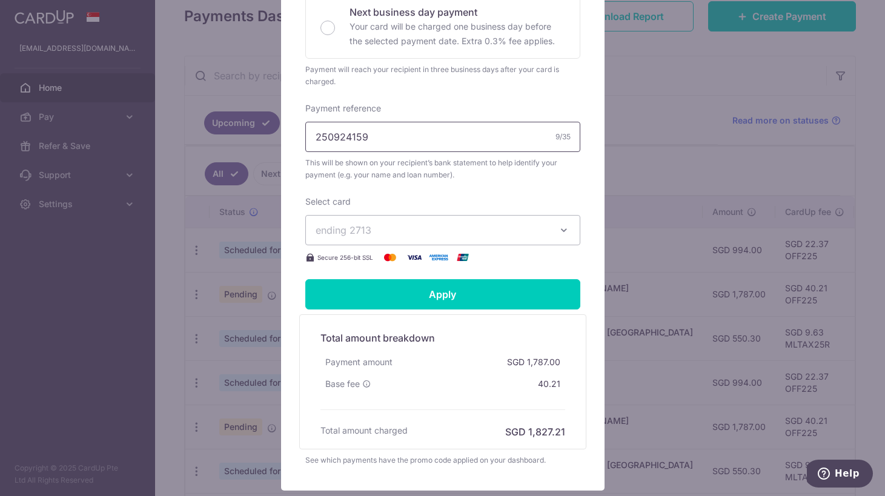
click at [315, 123] on input "250924159" at bounding box center [442, 137] width 275 height 30
click at [352, 128] on input "Cardup SNZ6413A - 250924159" at bounding box center [442, 137] width 275 height 30
click at [405, 125] on input "Cardup SNZ6413A - 250924159" at bounding box center [442, 137] width 275 height 30
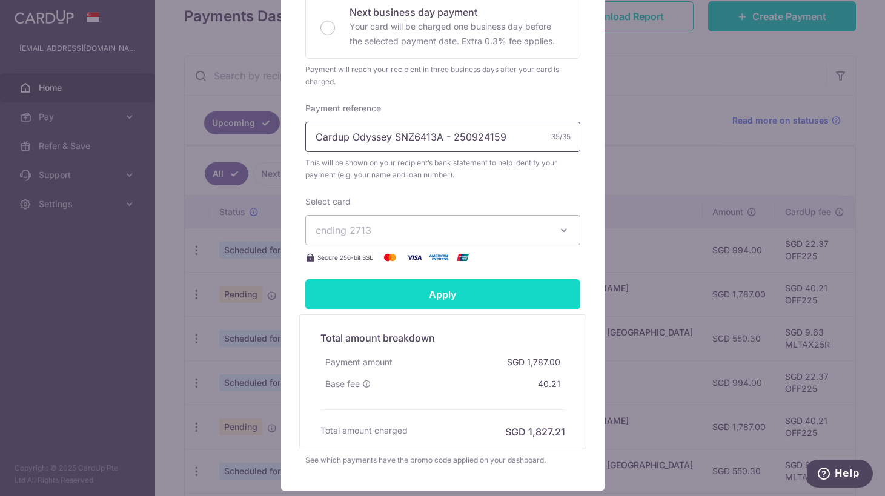
scroll to position [413, 0]
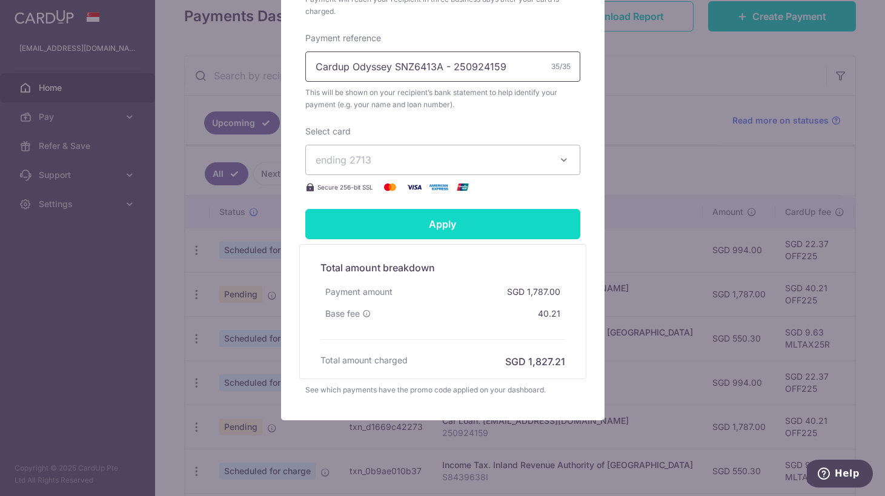
type input "Cardup Odyssey SNZ6413A - 250924159"
click at [480, 219] on input "Apply" at bounding box center [442, 224] width 275 height 30
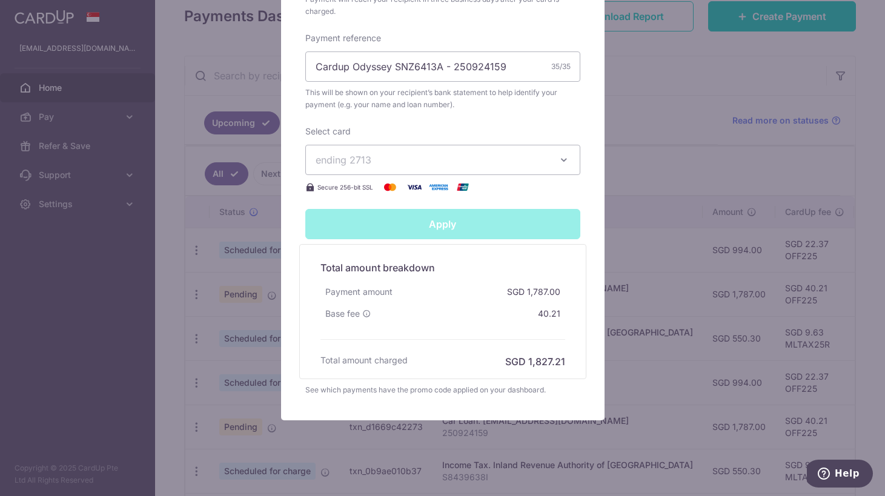
type input "Successfully Applied"
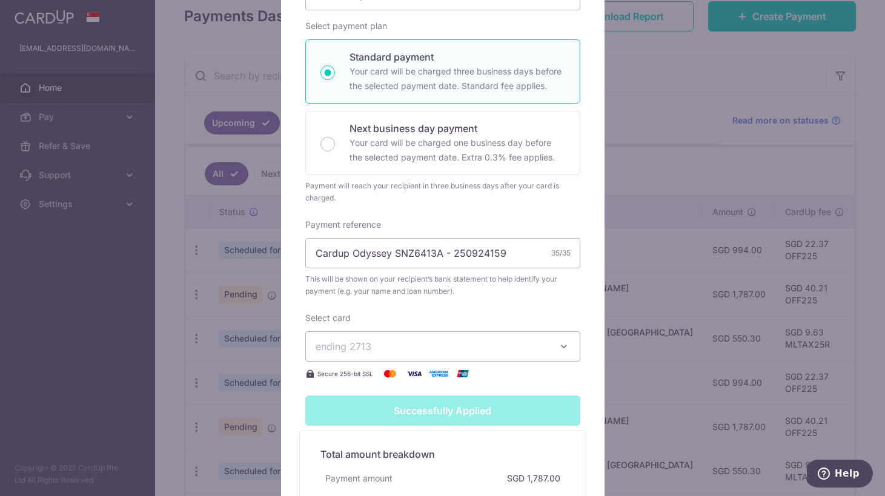
scroll to position [0, 0]
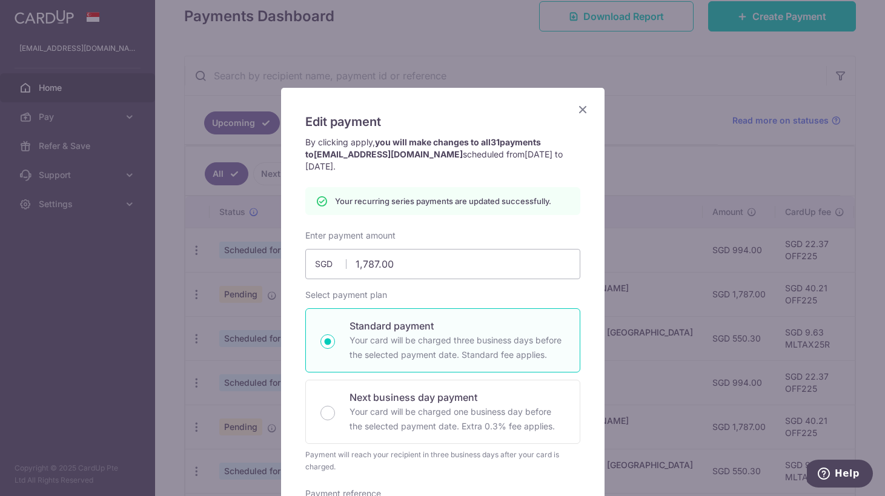
click at [582, 109] on icon "Close" at bounding box center [582, 109] width 15 height 15
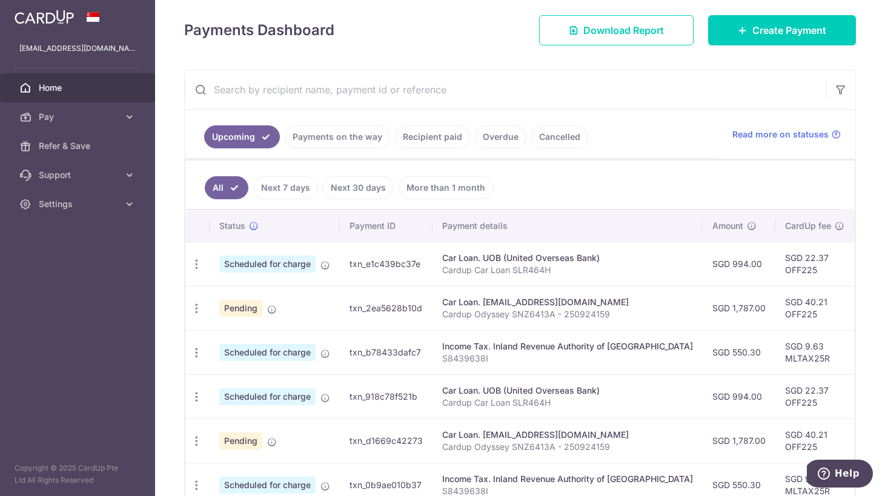
scroll to position [166, 0]
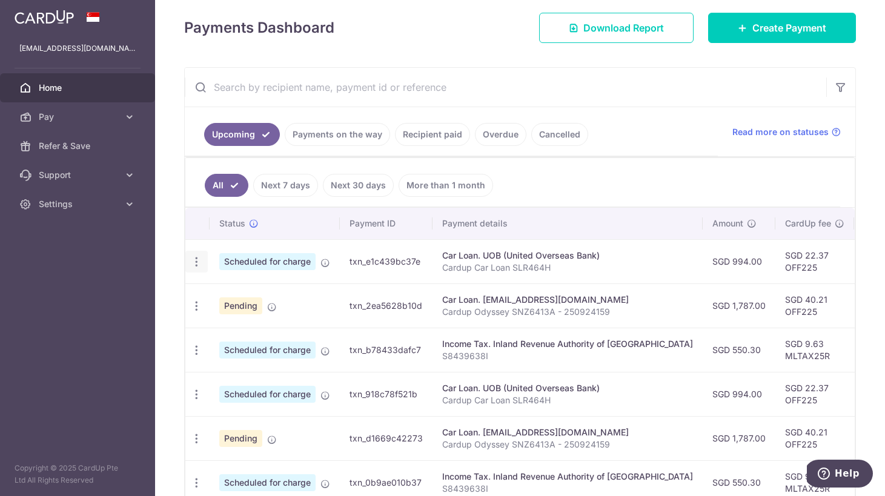
click at [202, 263] on icon "button" at bounding box center [196, 261] width 13 height 13
click at [258, 291] on span "Update payment" at bounding box center [261, 295] width 82 height 15
radio input "true"
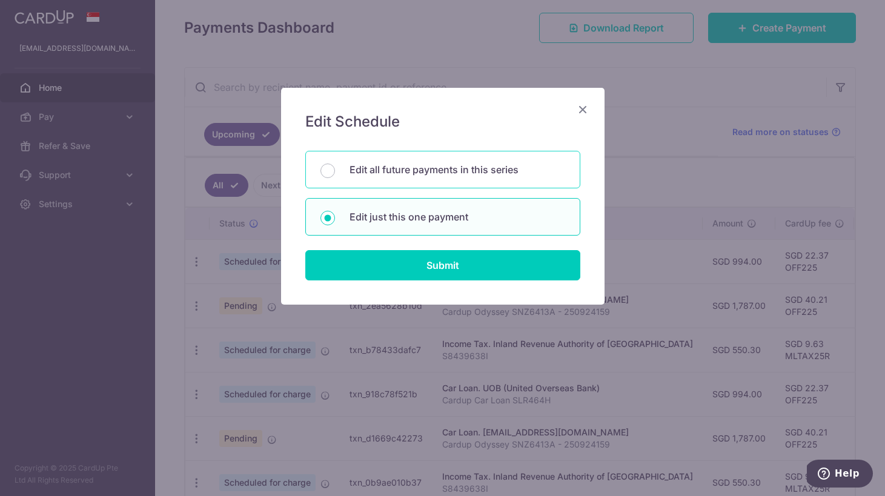
click at [381, 164] on p "Edit all future payments in this series" at bounding box center [457, 169] width 216 height 15
click at [335, 164] on input "Edit all future payments in this series" at bounding box center [327, 170] width 15 height 15
radio input "true"
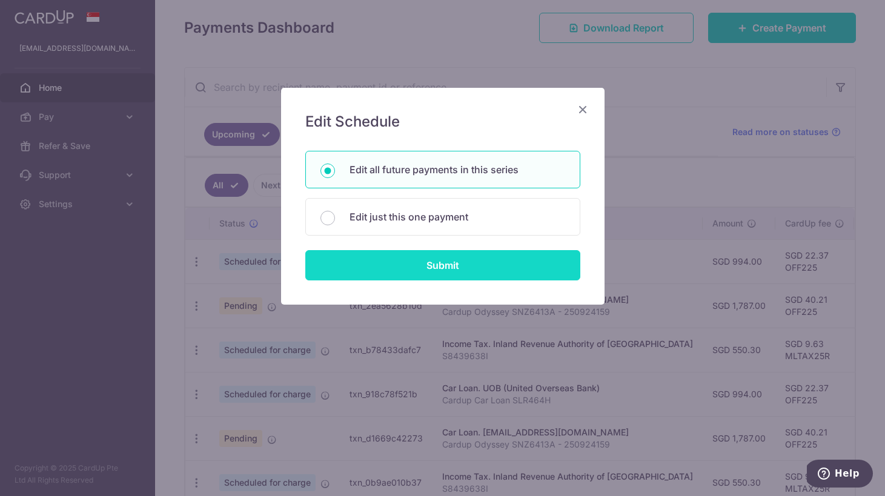
click at [398, 271] on input "Submit" at bounding box center [442, 265] width 275 height 30
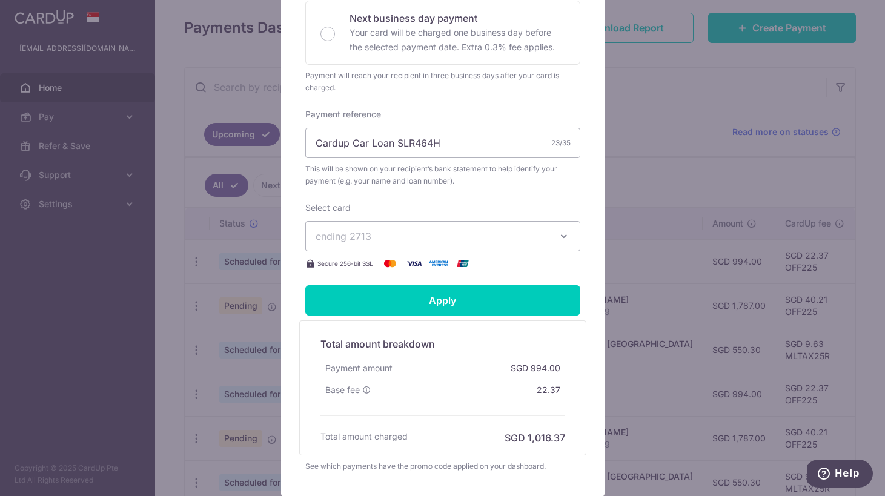
scroll to position [329, 0]
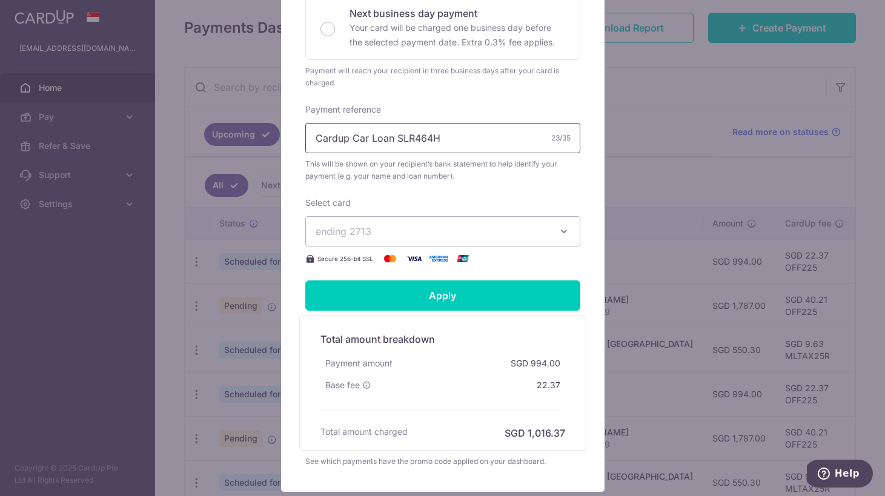
drag, startPoint x: 392, startPoint y: 138, endPoint x: 351, endPoint y: 135, distance: 41.3
click at [351, 135] on input "Cardup Car Loan SLR464H" at bounding box center [442, 138] width 275 height 30
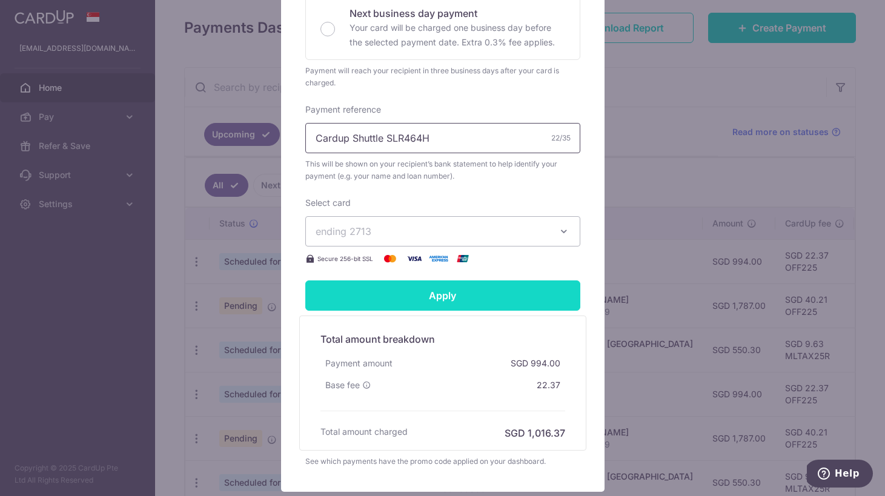
type input "Cardup Shuttle SLR464H"
click at [403, 303] on input "Apply" at bounding box center [442, 295] width 275 height 30
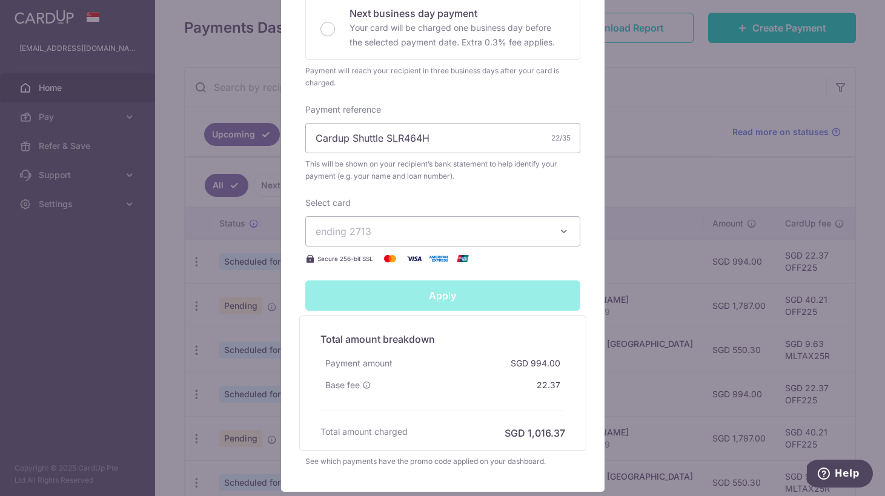
type input "Successfully Applied"
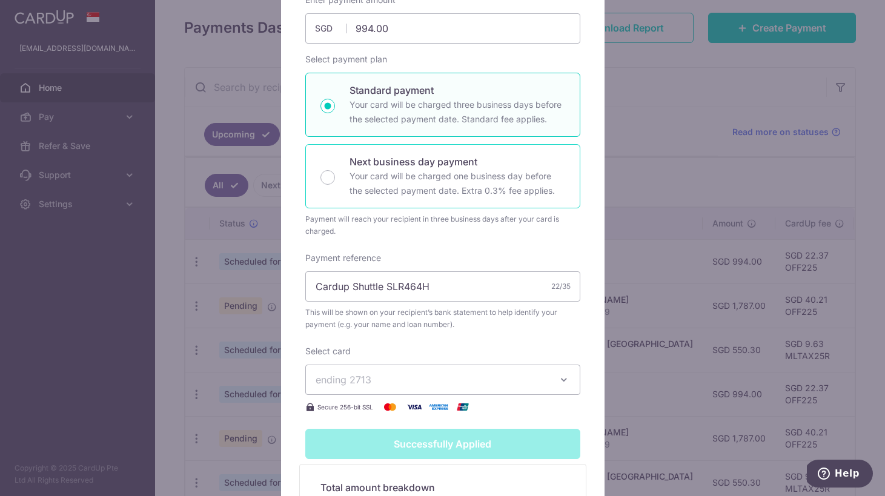
scroll to position [0, 0]
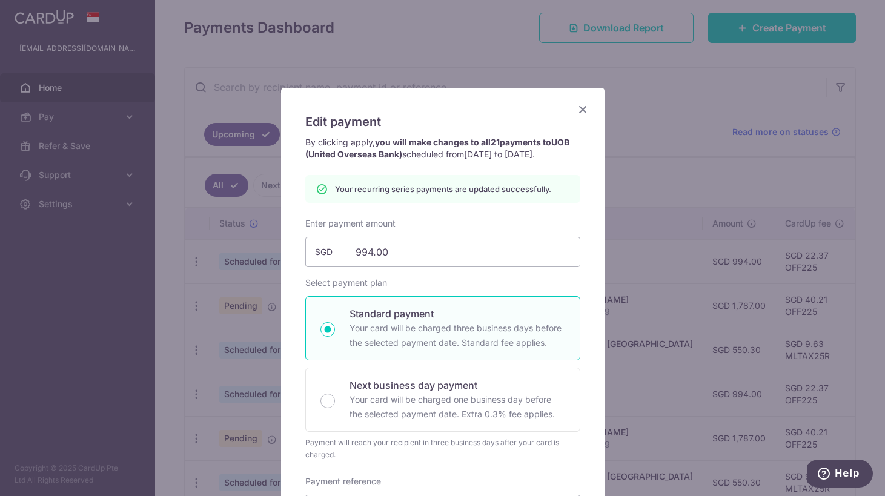
click at [579, 104] on icon "Close" at bounding box center [582, 109] width 15 height 15
